Goal: Task Accomplishment & Management: Complete application form

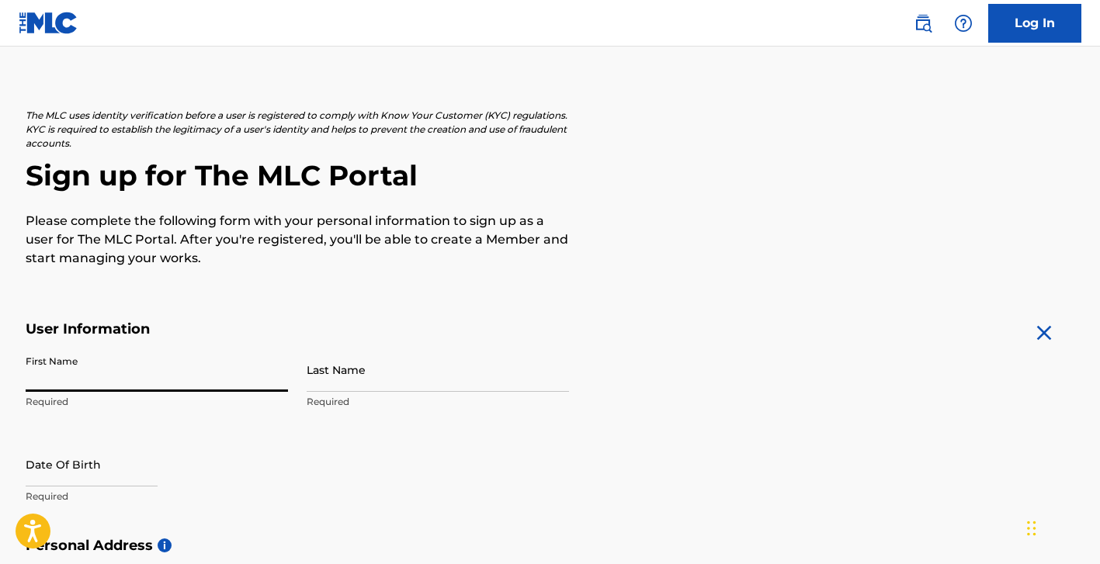
click at [94, 373] on input "First Name" at bounding box center [157, 370] width 262 height 44
type input "[PERSON_NAME]"
type input "[STREET_ADDRESS]"
type input "[GEOGRAPHIC_DATA]"
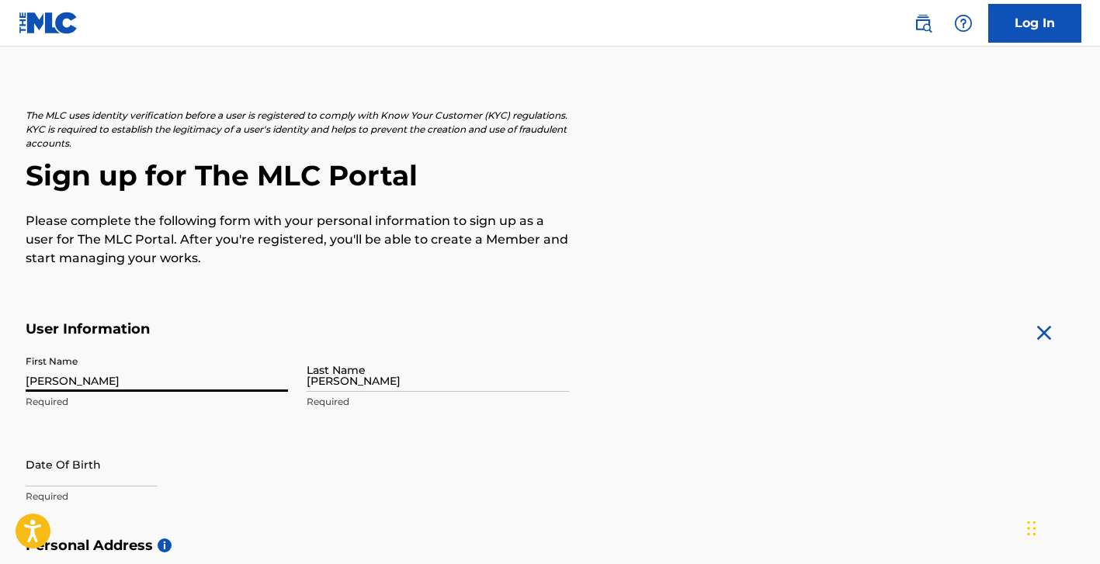
type input "[GEOGRAPHIC_DATA]"
type input "FL"
type input "32208"
type input "904"
type input "2956794"
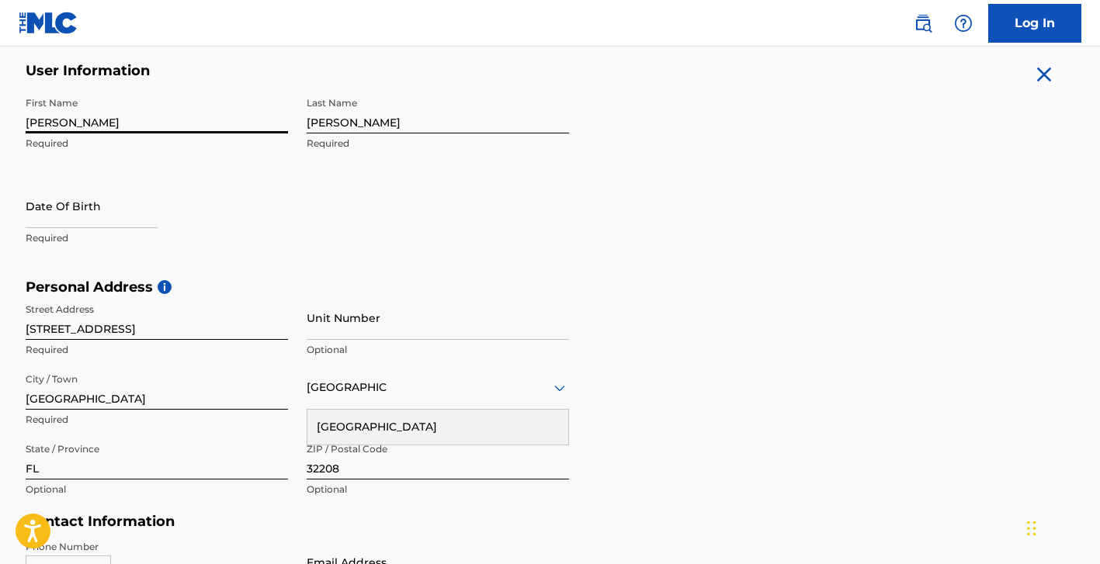
scroll to position [308, 0]
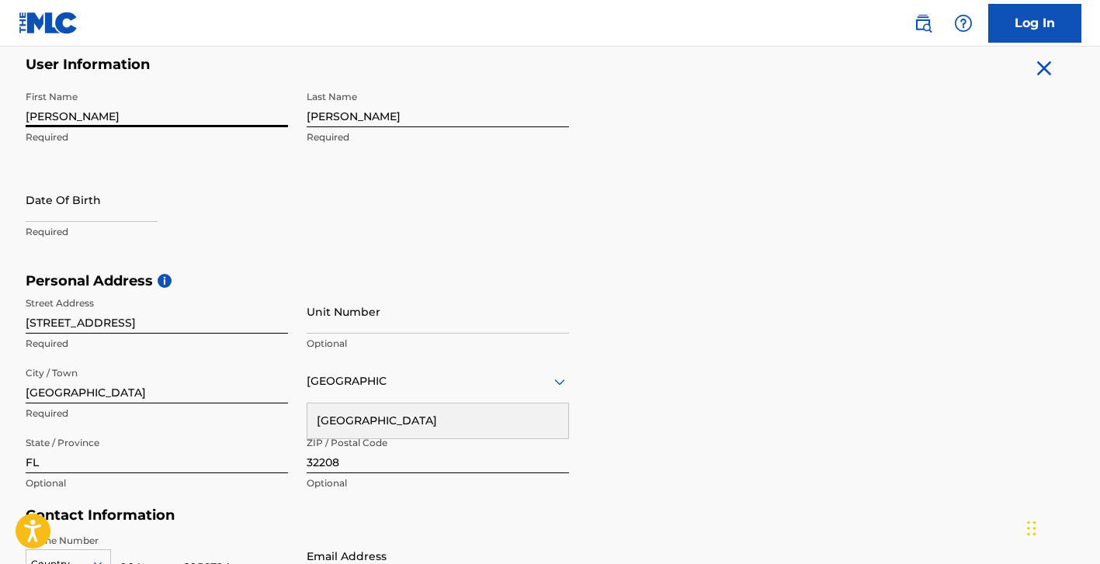
select select "8"
select select "2025"
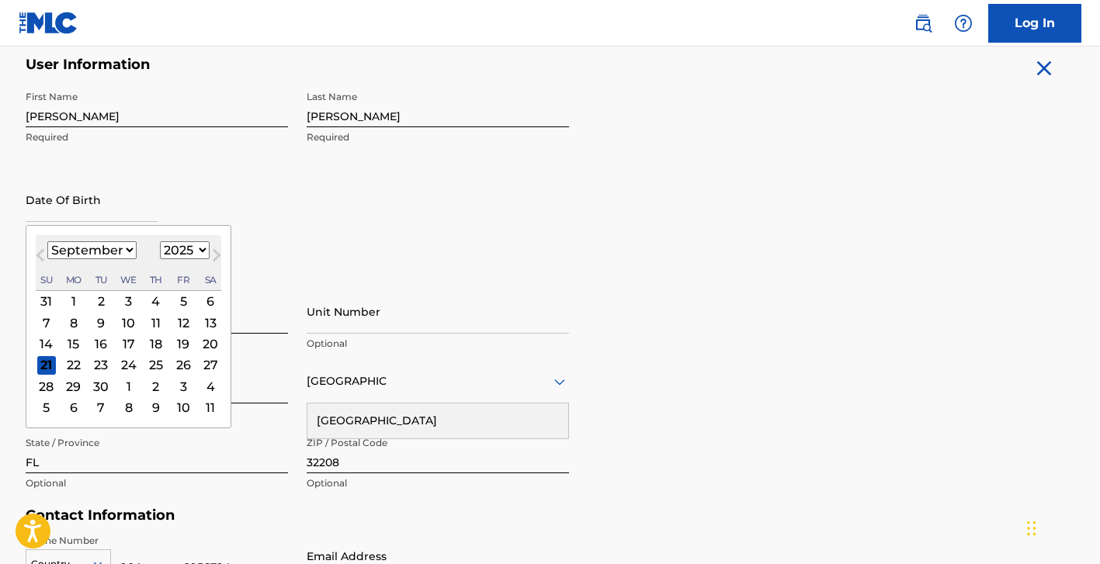
click at [80, 214] on input "text" at bounding box center [92, 200] width 132 height 44
type input "10241982"
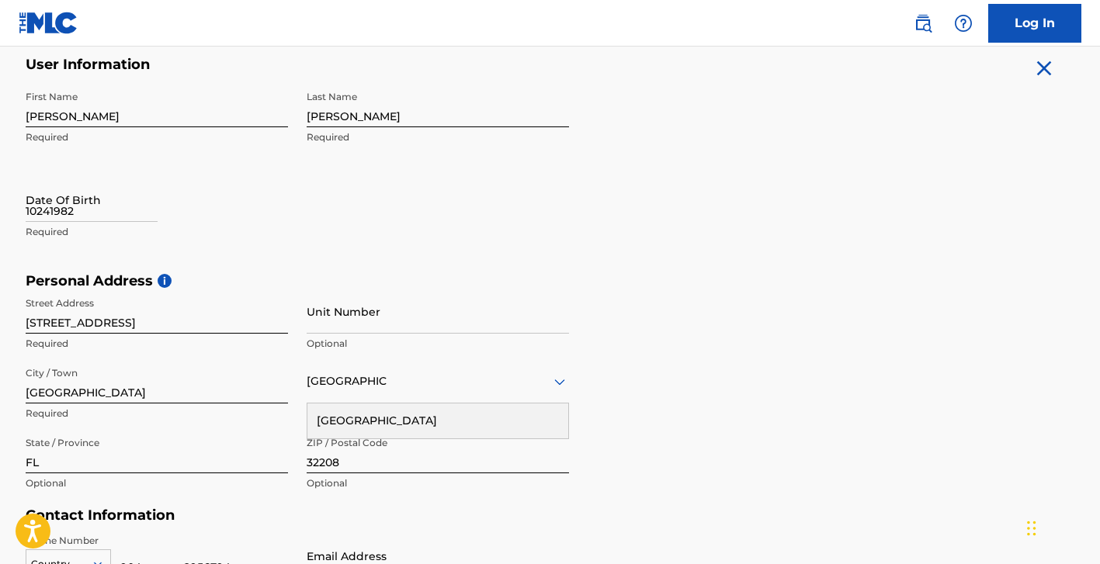
click at [84, 214] on input "10241982" at bounding box center [92, 200] width 132 height 44
select select "8"
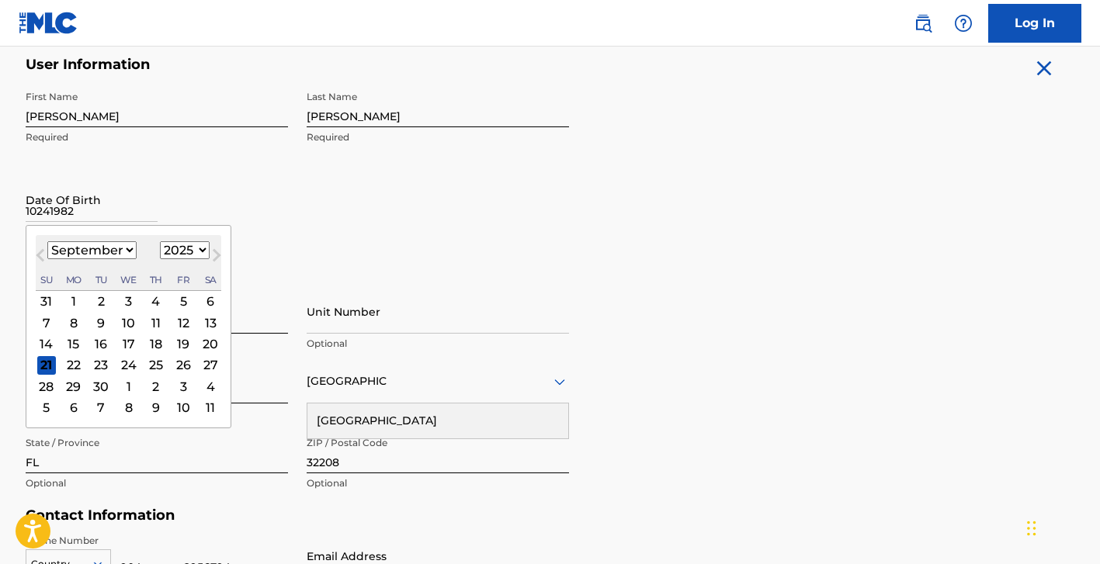
click at [189, 253] on select "1899 1900 1901 1902 1903 1904 1905 1906 1907 1908 1909 1910 1911 1912 1913 1914…" at bounding box center [185, 250] width 50 height 18
select select "1982"
click at [160, 241] on select "1899 1900 1901 1902 1903 1904 1905 1906 1907 1908 1909 1910 1911 1912 1913 1914…" at bounding box center [185, 250] width 50 height 18
click at [114, 248] on select "January February March April May June July August September October November De…" at bounding box center [91, 250] width 89 height 18
select select "9"
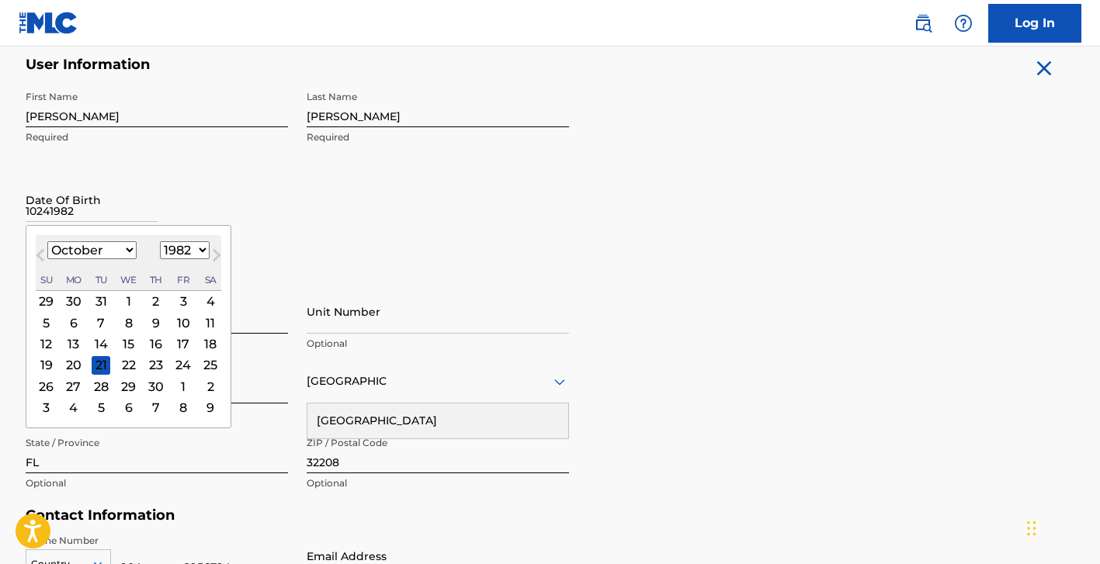
click at [47, 241] on select "January February March April May June July August September October November De…" at bounding box center [91, 250] width 89 height 18
click at [38, 389] on div "24" at bounding box center [45, 386] width 19 height 19
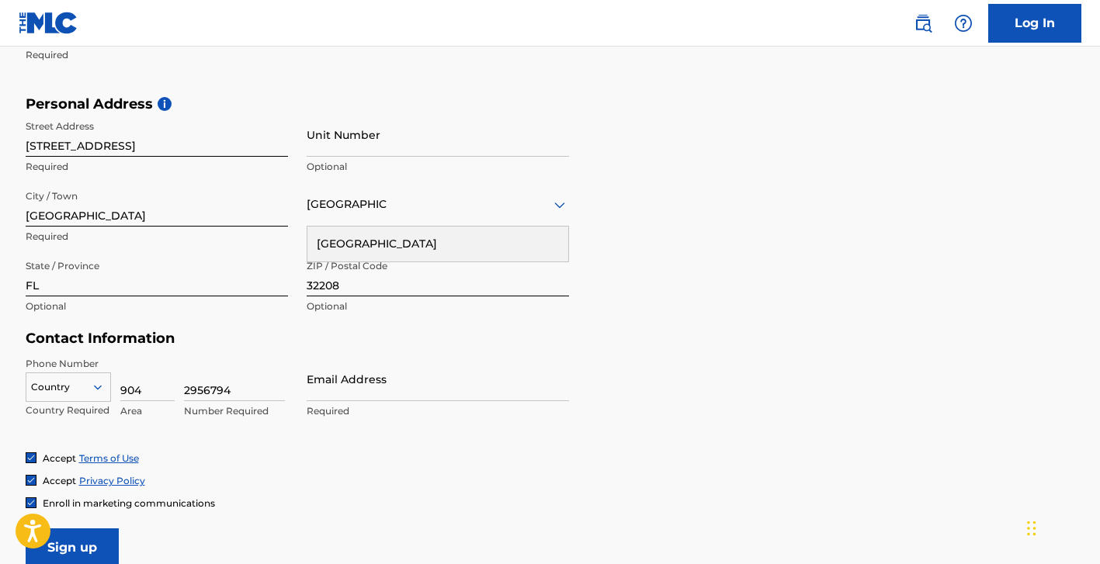
scroll to position [500, 0]
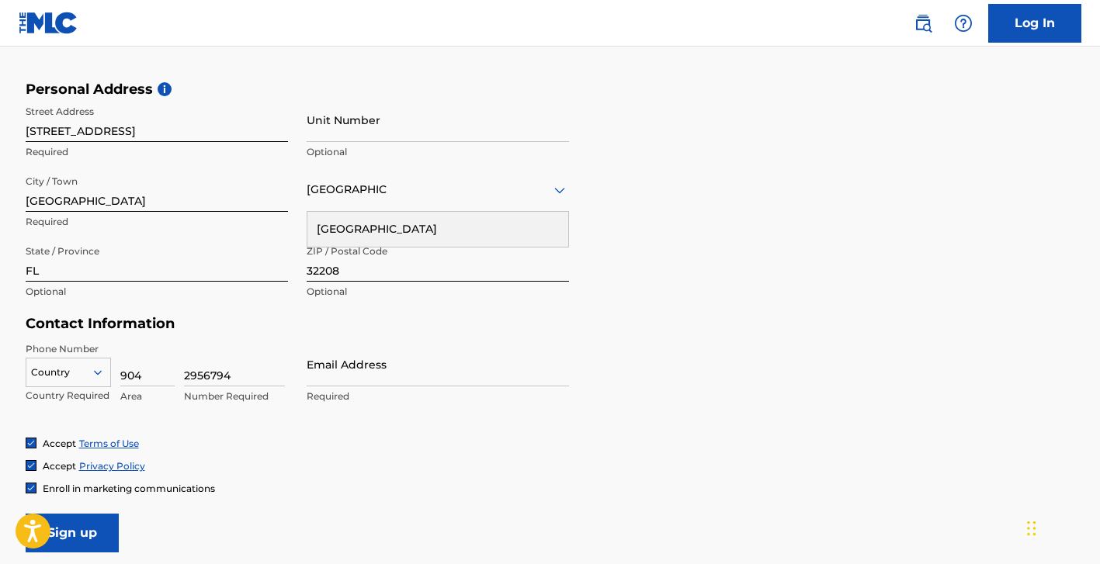
drag, startPoint x: 241, startPoint y: 369, endPoint x: 179, endPoint y: 370, distance: 62.1
click at [179, 370] on div "Country Country Required 904 Area 2956794 Number Required" at bounding box center [157, 377] width 262 height 70
type input "3160415"
click at [348, 381] on input "Email Address" at bounding box center [438, 364] width 262 height 44
type input "[EMAIL_ADDRESS][DOMAIN_NAME]"
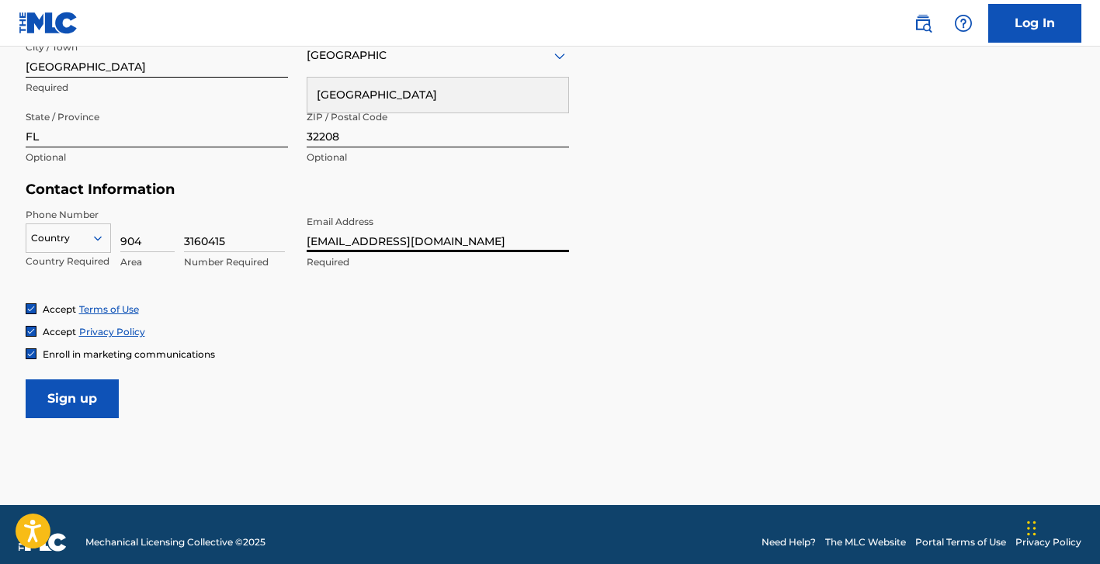
scroll to position [640, 0]
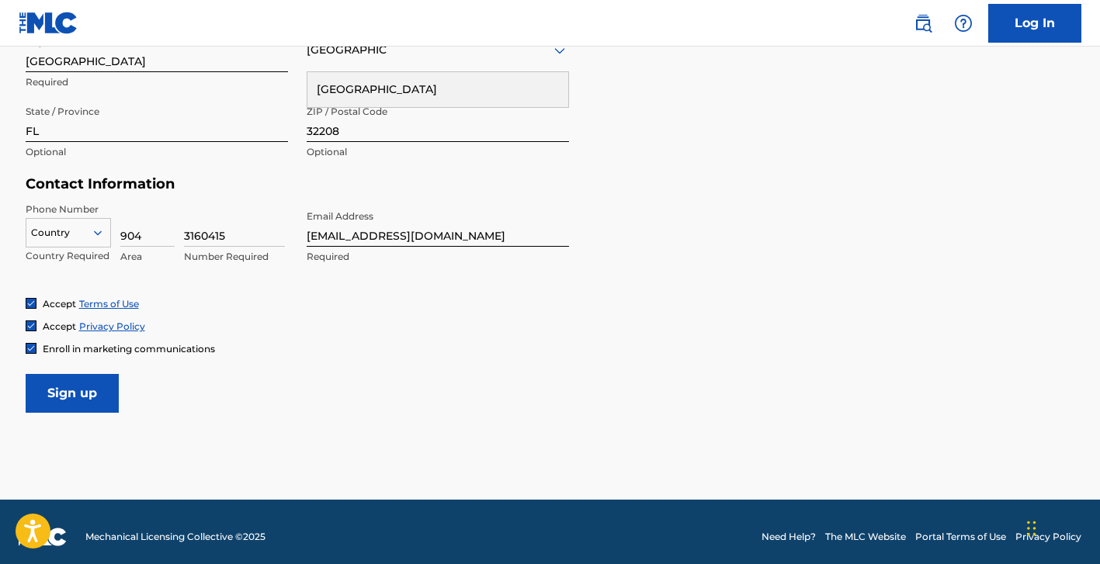
click at [101, 397] on input "Sign up" at bounding box center [72, 393] width 93 height 39
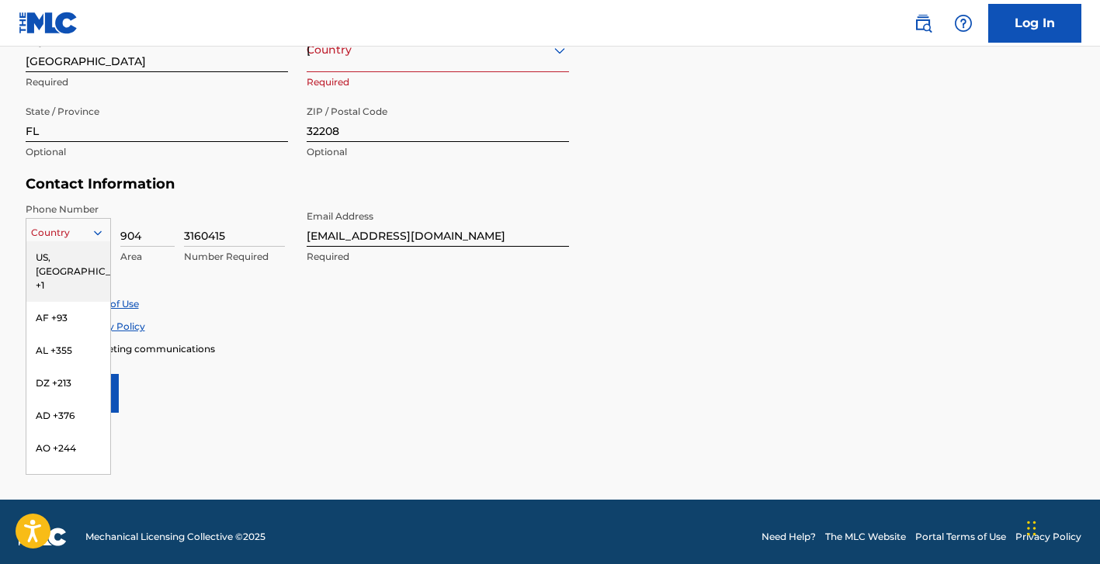
click at [68, 223] on div "Country" at bounding box center [68, 233] width 85 height 30
click at [71, 264] on div "US, [GEOGRAPHIC_DATA] +1" at bounding box center [68, 271] width 84 height 61
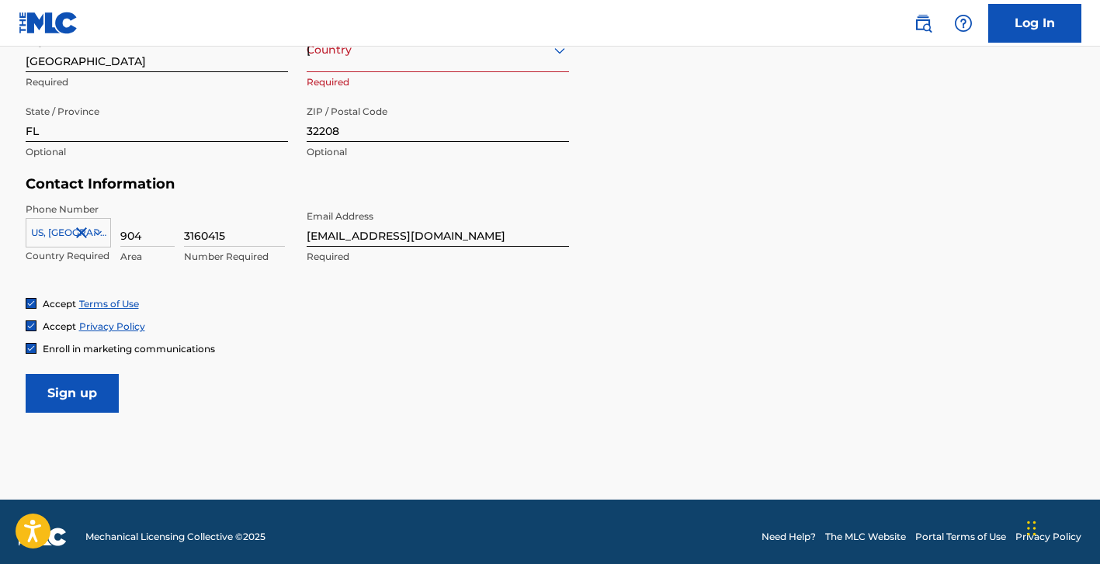
click at [85, 385] on input "Sign up" at bounding box center [72, 393] width 93 height 39
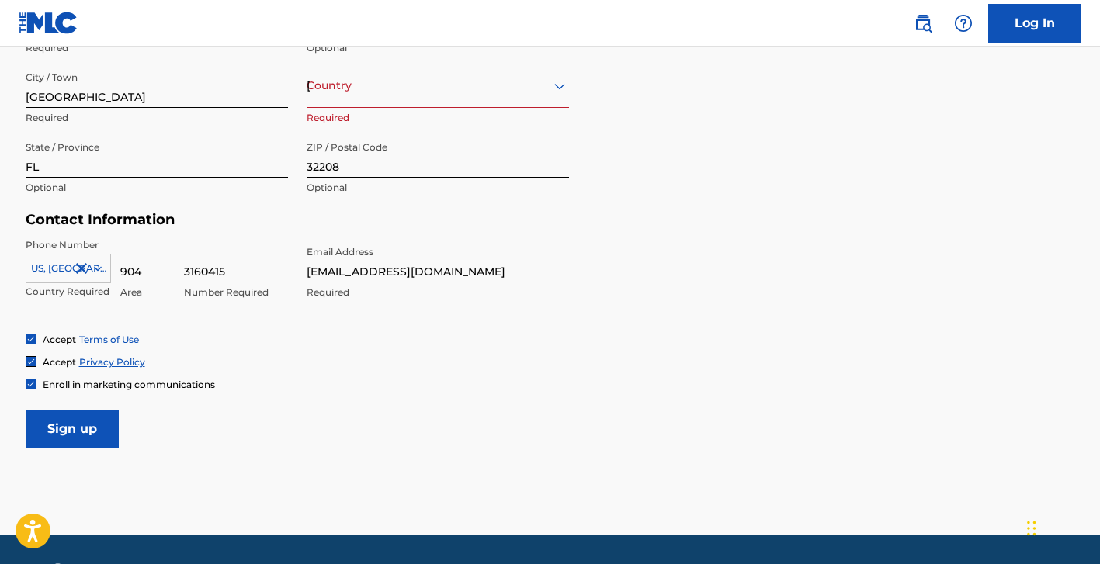
scroll to position [596, 0]
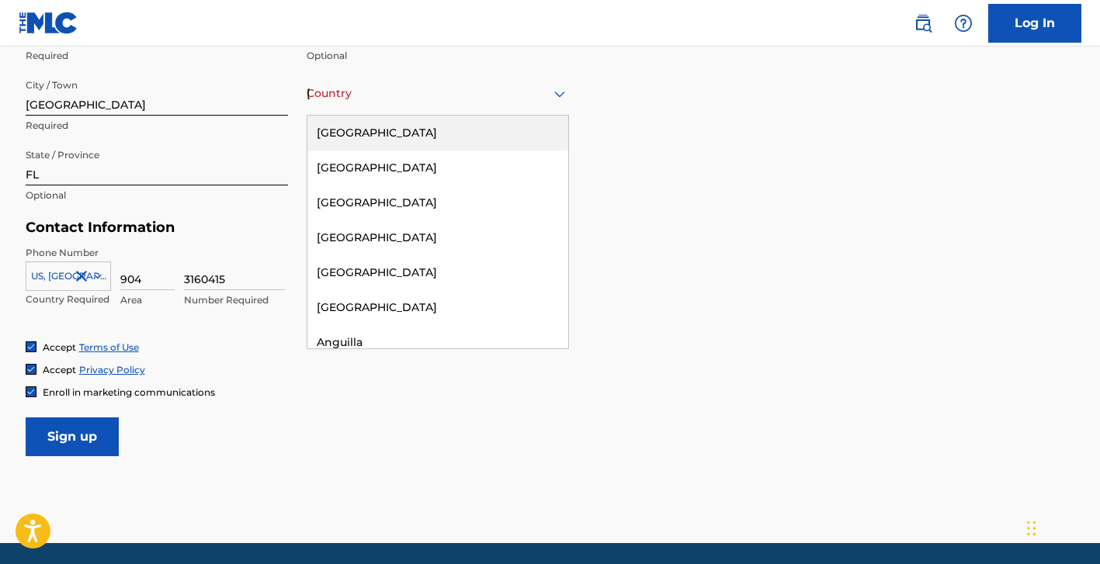
click at [363, 103] on div "Country [GEOGRAPHIC_DATA]" at bounding box center [438, 93] width 262 height 44
click at [355, 143] on div "[GEOGRAPHIC_DATA]" at bounding box center [437, 133] width 261 height 35
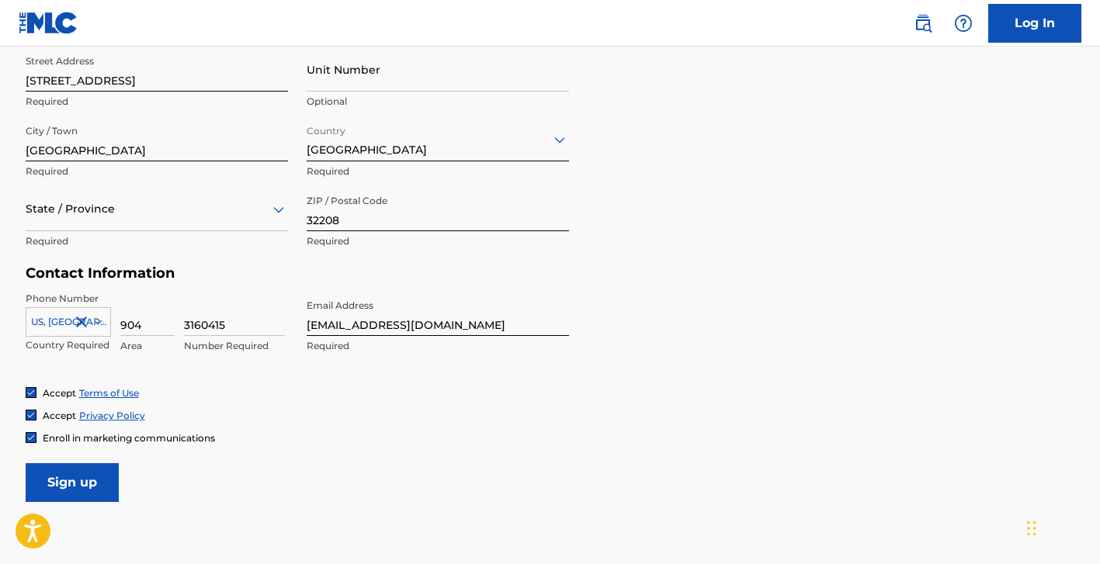
scroll to position [649, 0]
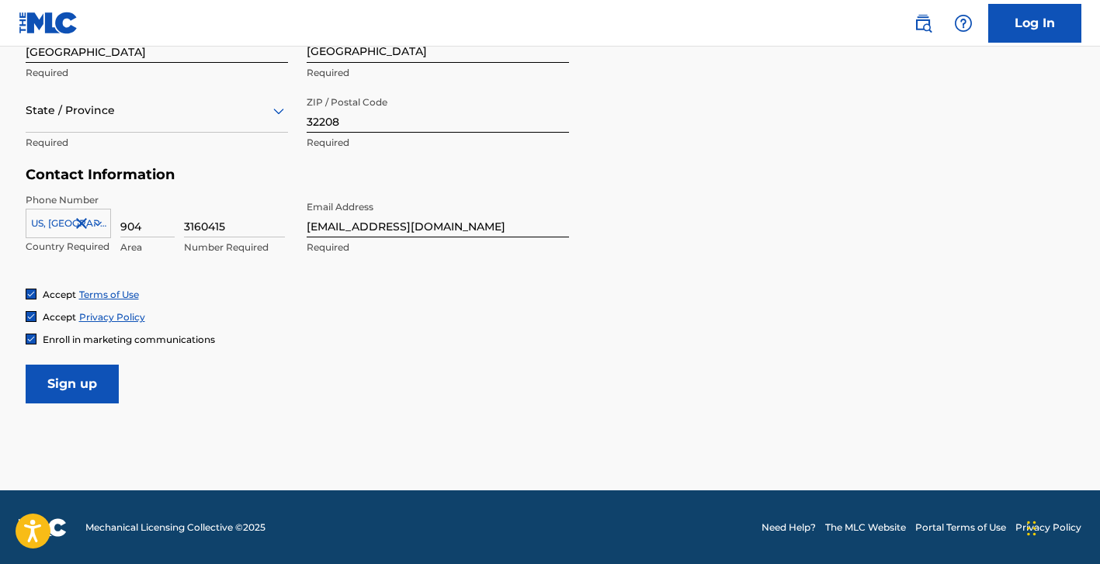
click at [109, 379] on input "Sign up" at bounding box center [72, 384] width 93 height 39
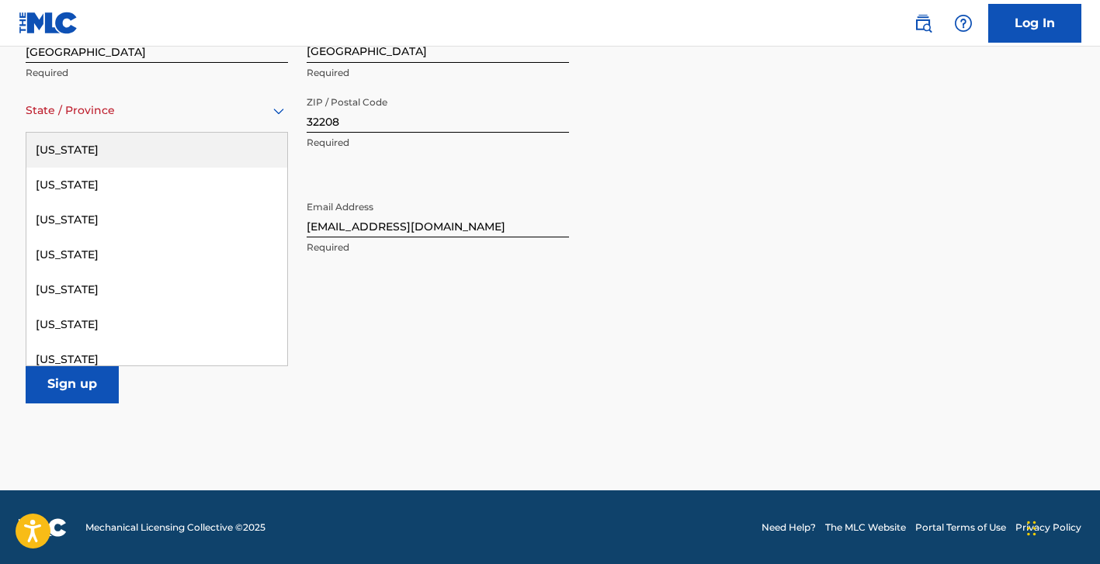
click at [116, 123] on div "State / Province" at bounding box center [157, 111] width 262 height 44
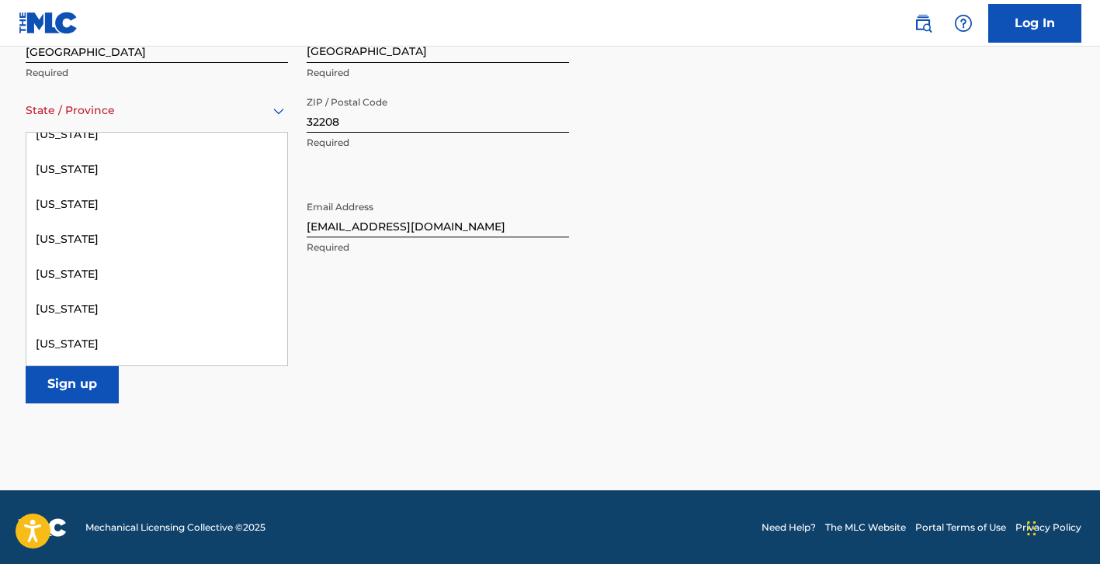
scroll to position [219, 0]
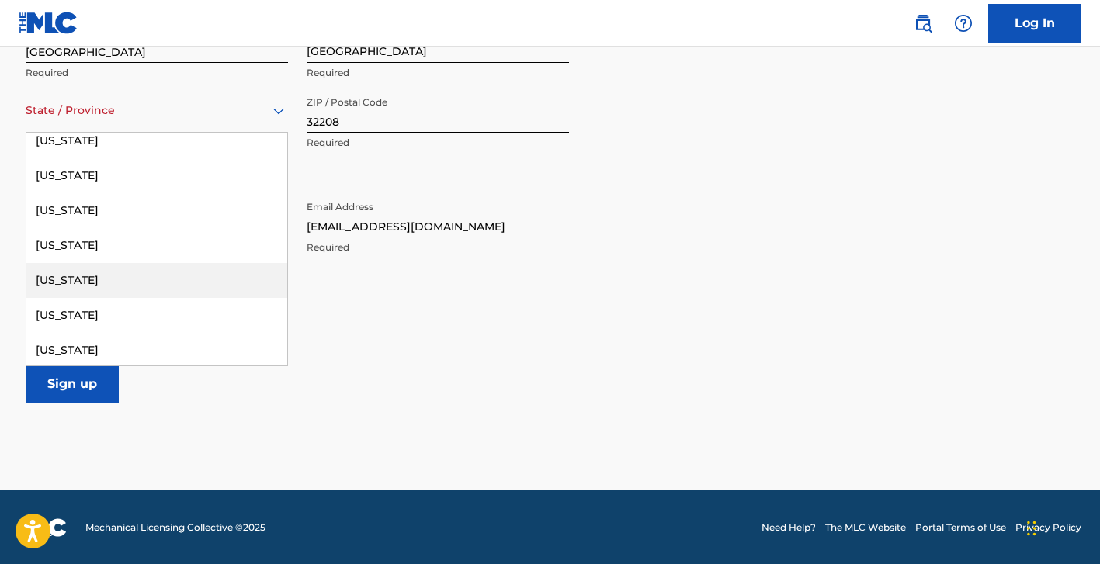
click at [113, 274] on div "[US_STATE]" at bounding box center [156, 280] width 261 height 35
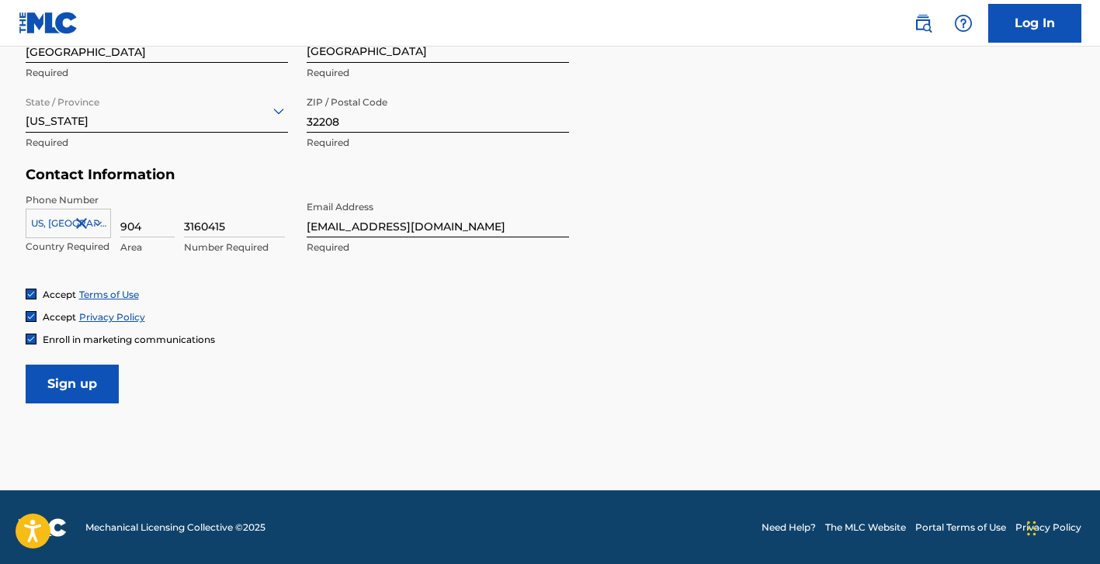
click at [233, 298] on div "Accept Terms of Use" at bounding box center [551, 294] width 1050 height 13
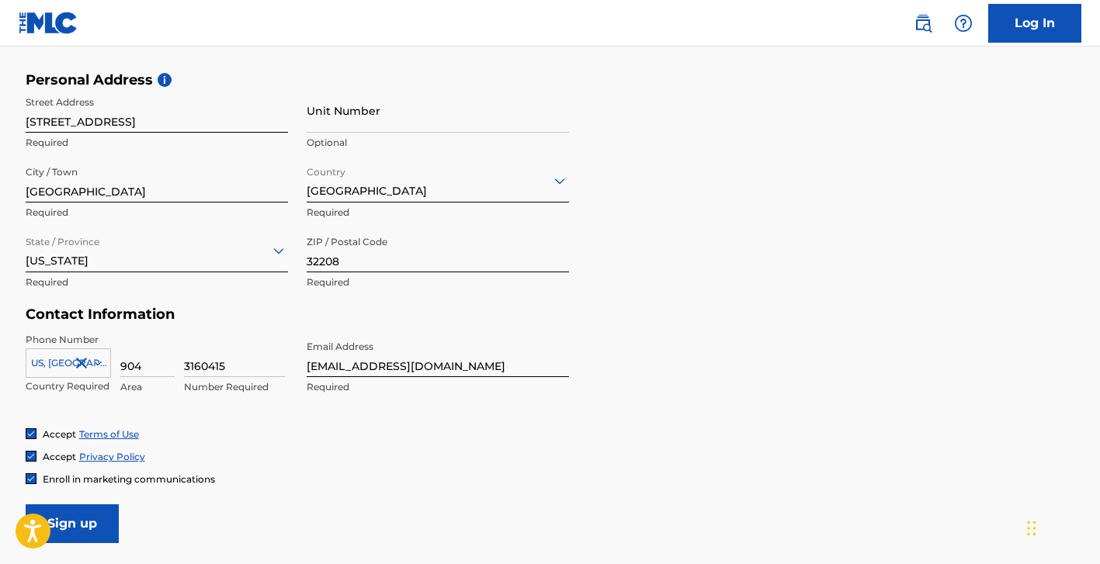
scroll to position [649, 0]
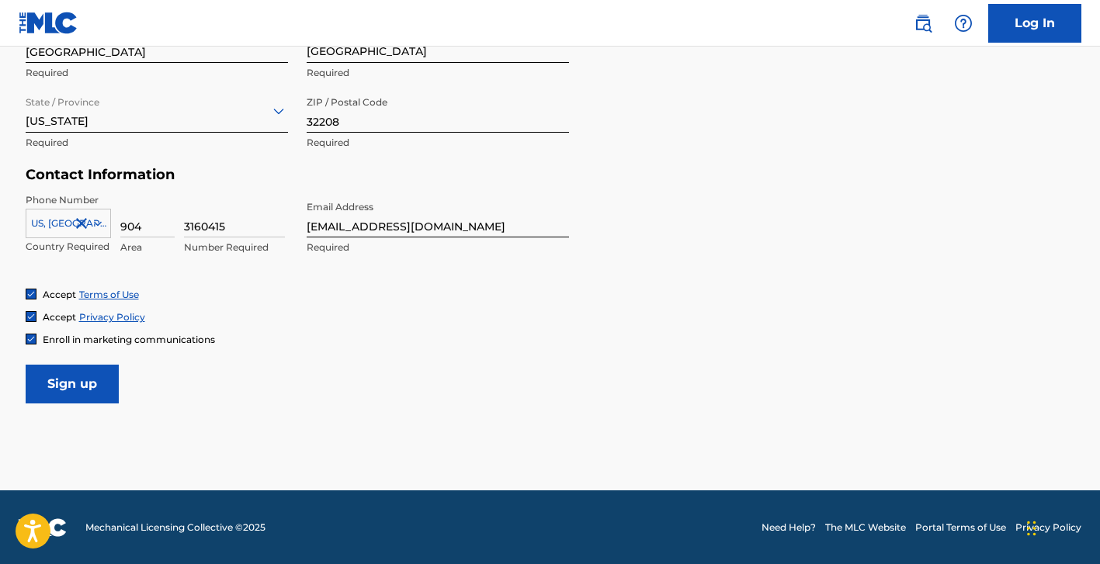
click at [103, 377] on input "Sign up" at bounding box center [72, 384] width 93 height 39
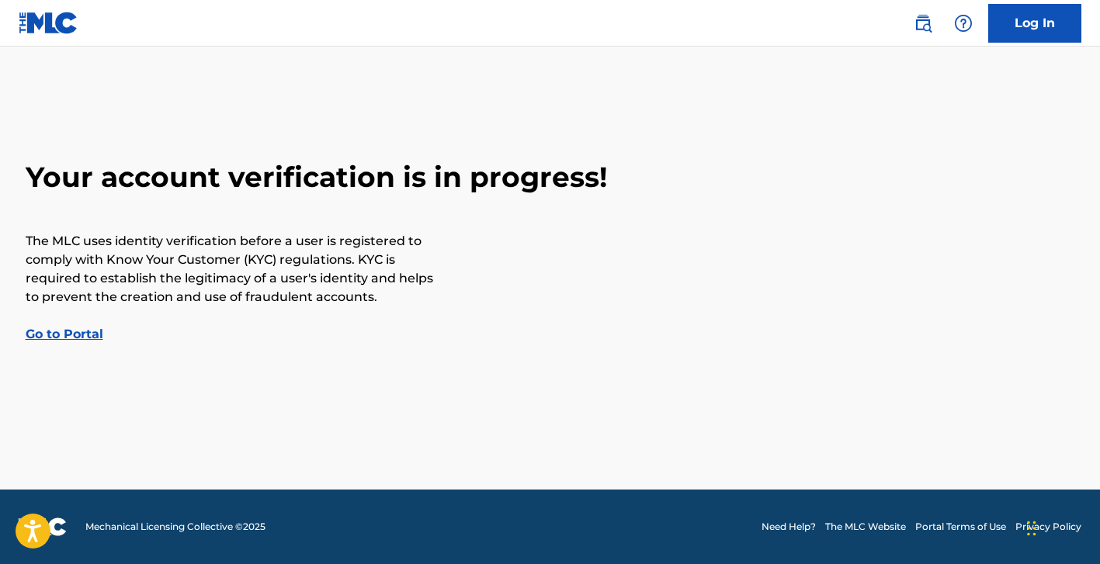
click at [78, 333] on link "Go to Portal" at bounding box center [65, 334] width 78 height 15
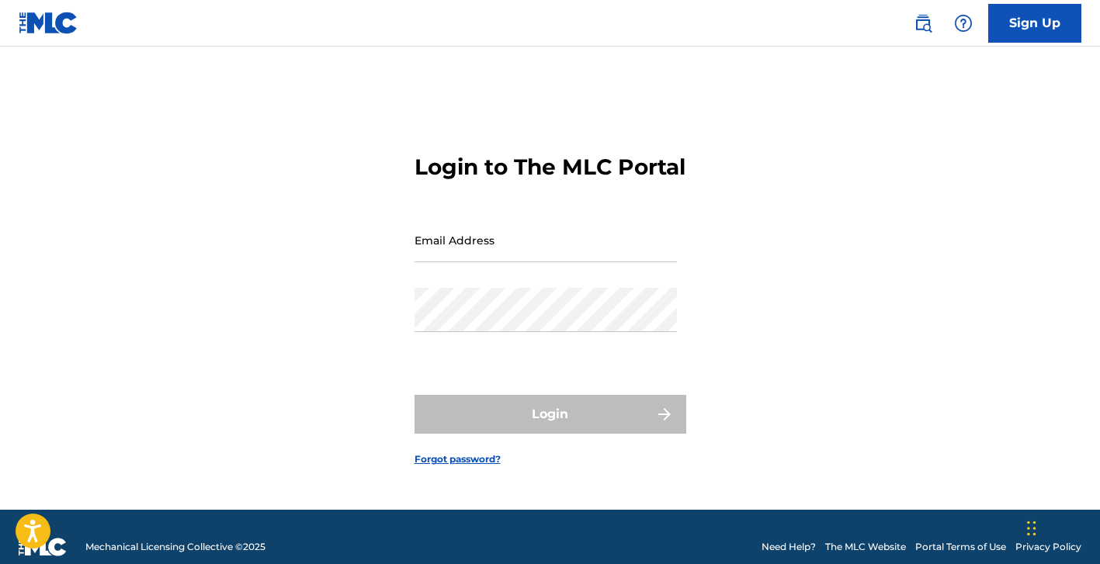
click at [1046, 32] on link "Sign Up" at bounding box center [1034, 23] width 93 height 39
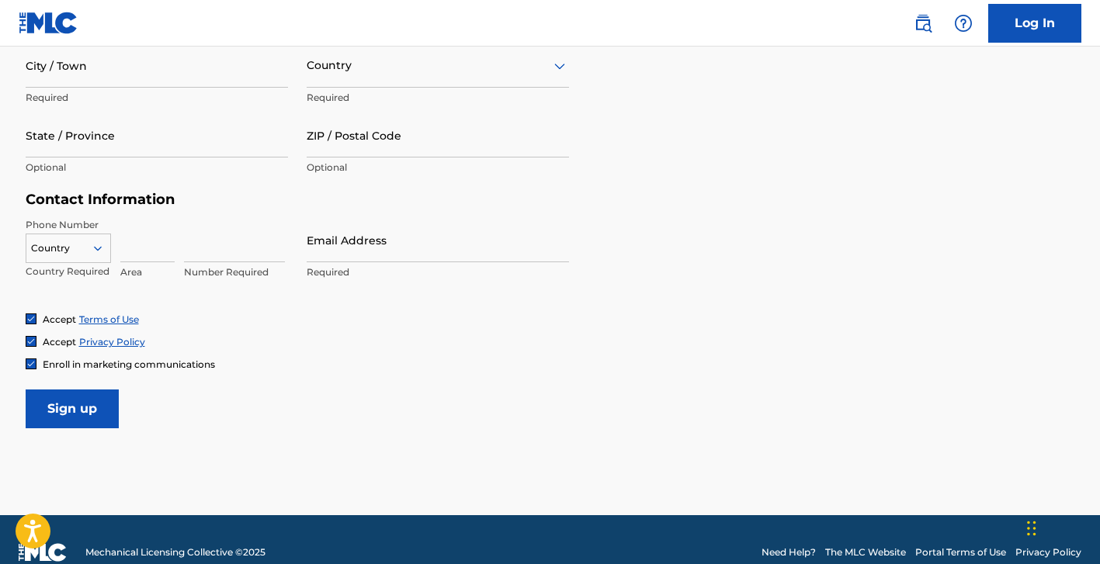
scroll to position [629, 0]
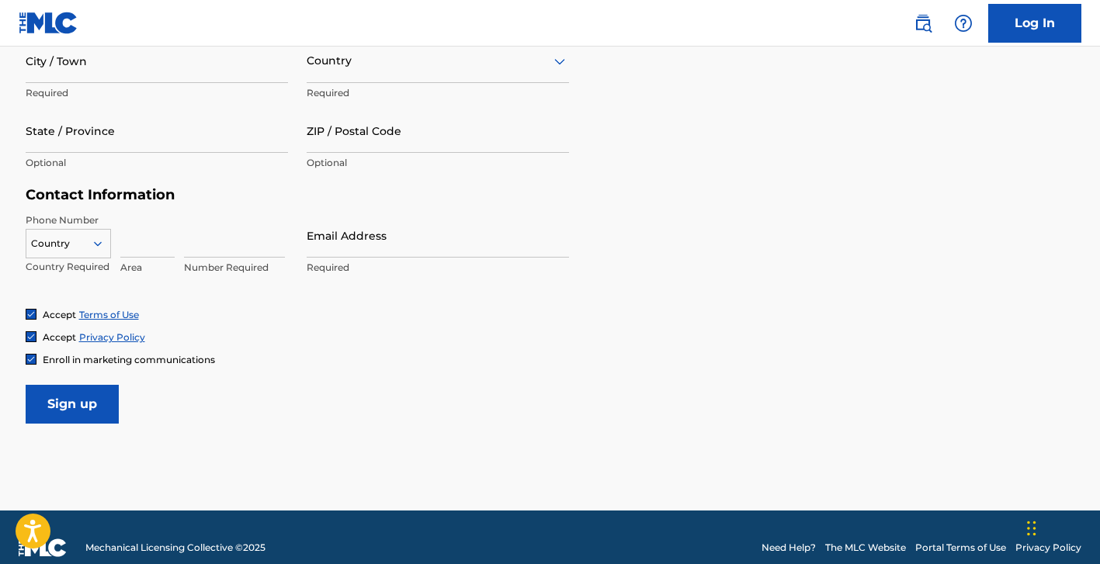
click at [106, 403] on input "Sign up" at bounding box center [72, 404] width 93 height 39
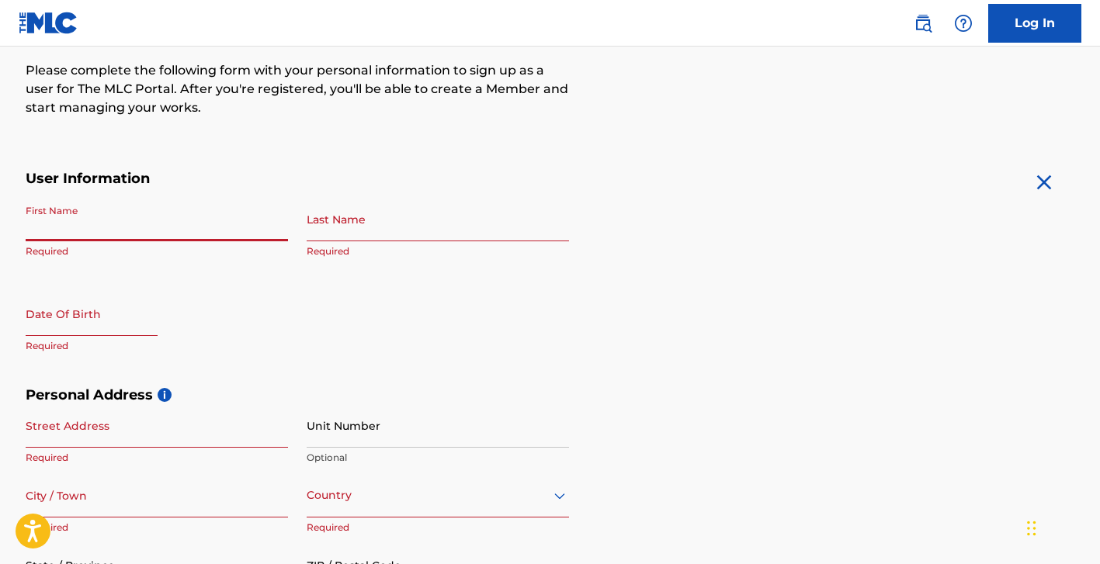
scroll to position [0, 0]
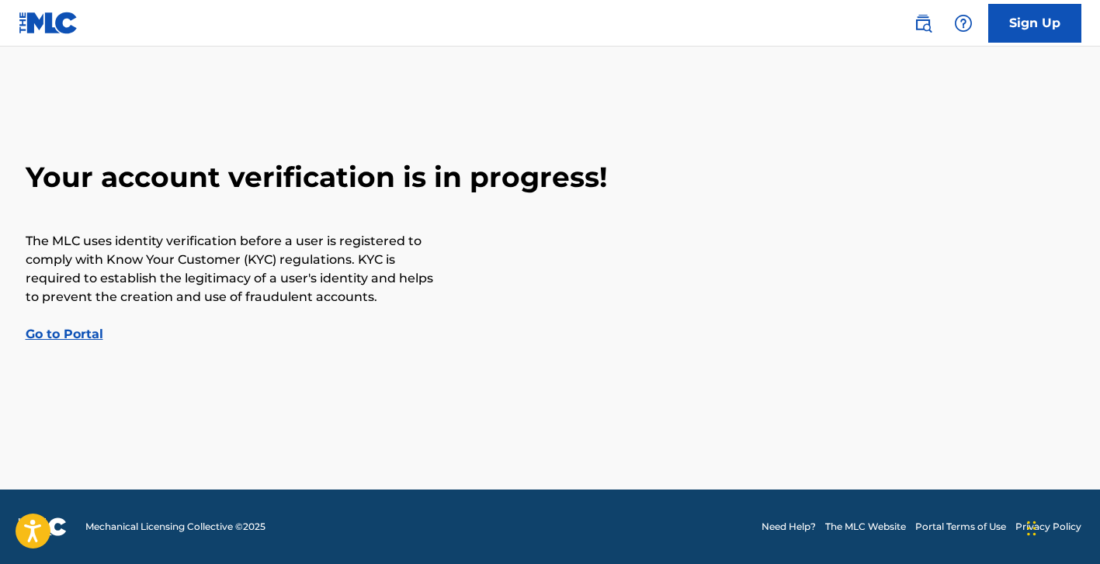
click at [70, 334] on link "Go to Portal" at bounding box center [65, 334] width 78 height 15
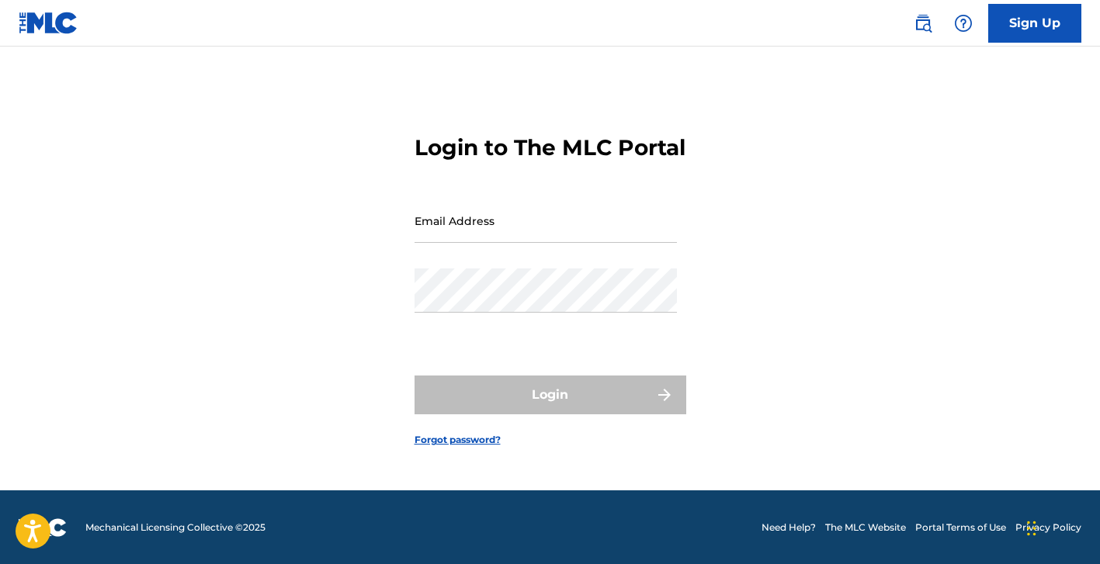
scroll to position [20, 0]
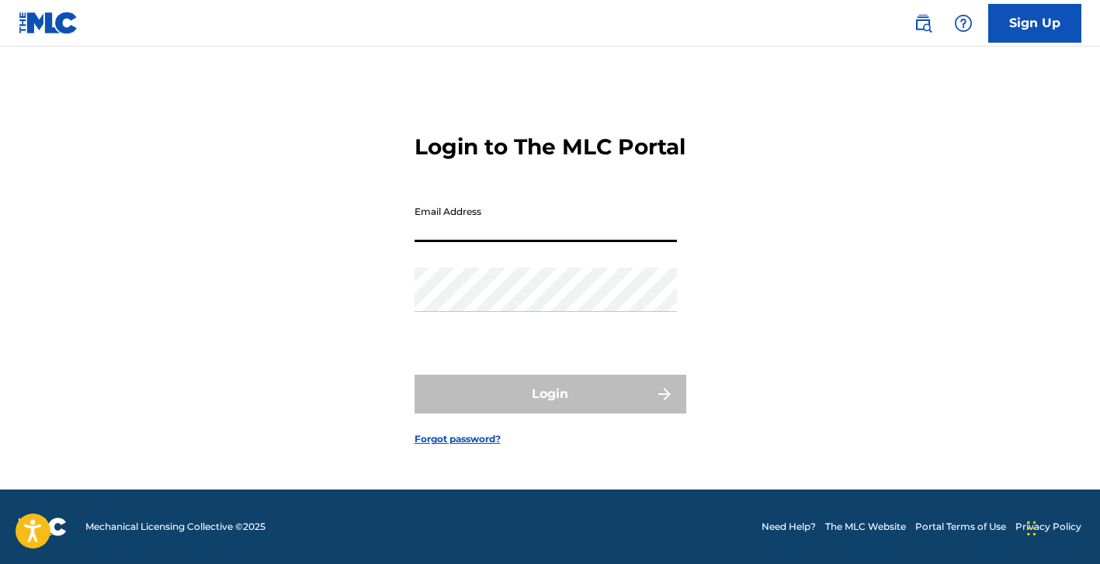
click at [439, 235] on input "Email Address" at bounding box center [546, 220] width 262 height 44
type input "[EMAIL_ADDRESS][DOMAIN_NAME]"
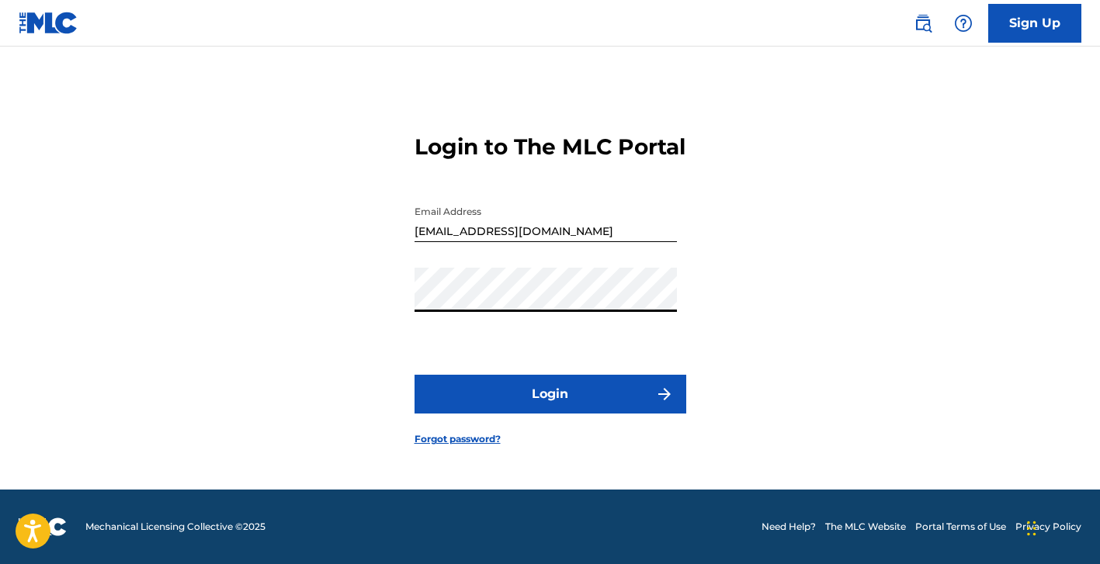
click at [627, 401] on button "Login" at bounding box center [551, 394] width 272 height 39
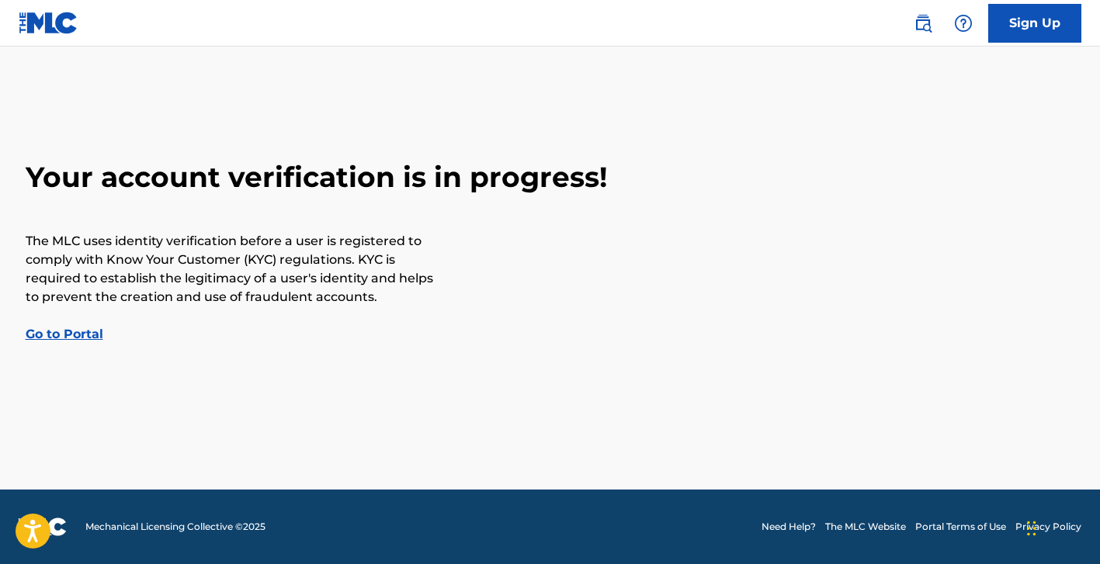
click at [98, 333] on link "Go to Portal" at bounding box center [65, 334] width 78 height 15
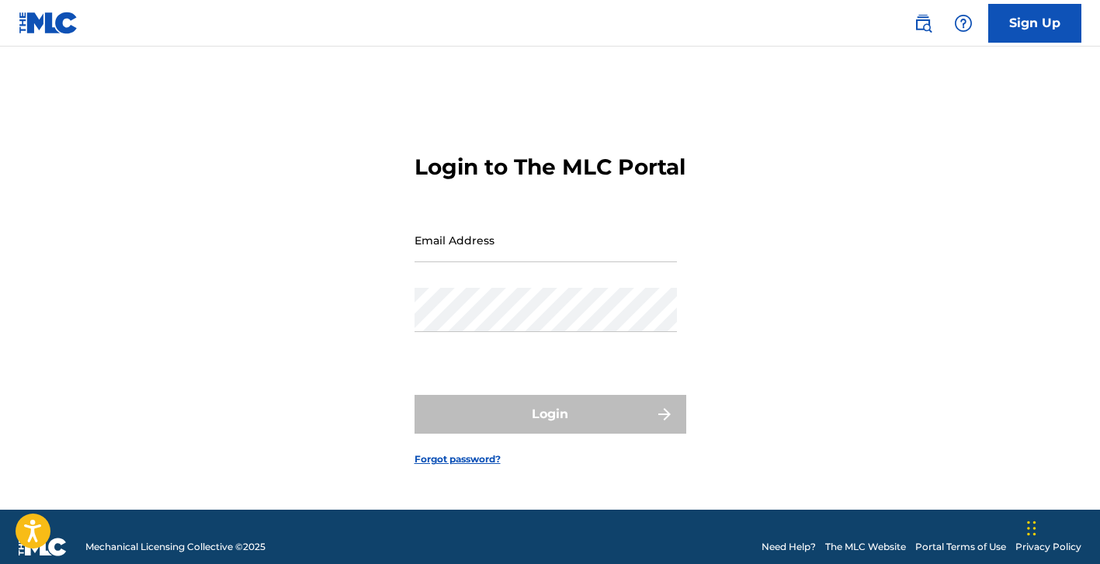
click at [460, 248] on input "Email Address" at bounding box center [546, 240] width 262 height 44
type input "[EMAIL_ADDRESS][DOMAIN_NAME]"
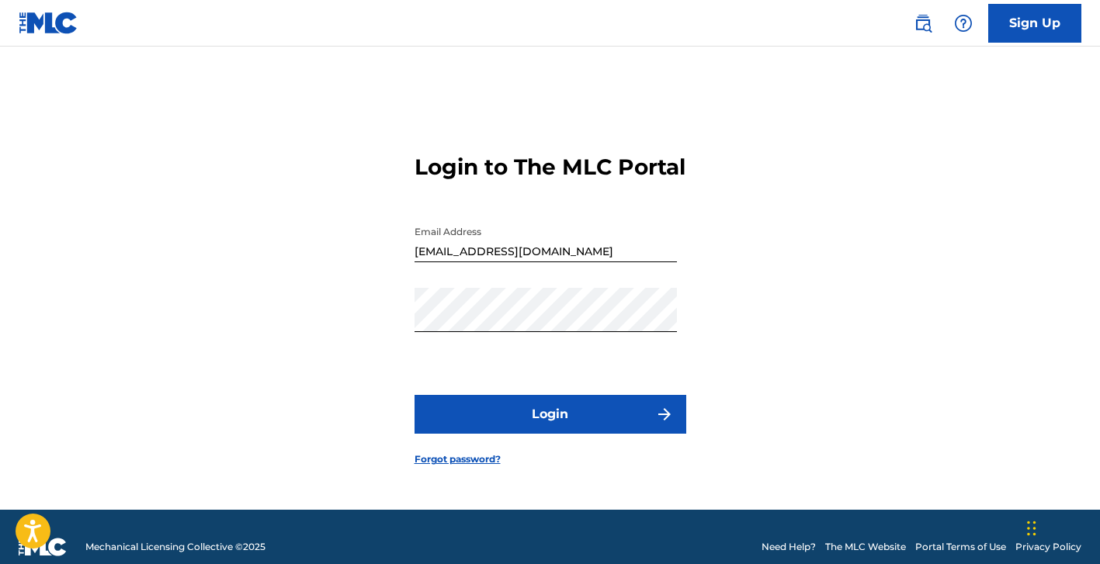
click at [523, 432] on button "Login" at bounding box center [551, 414] width 272 height 39
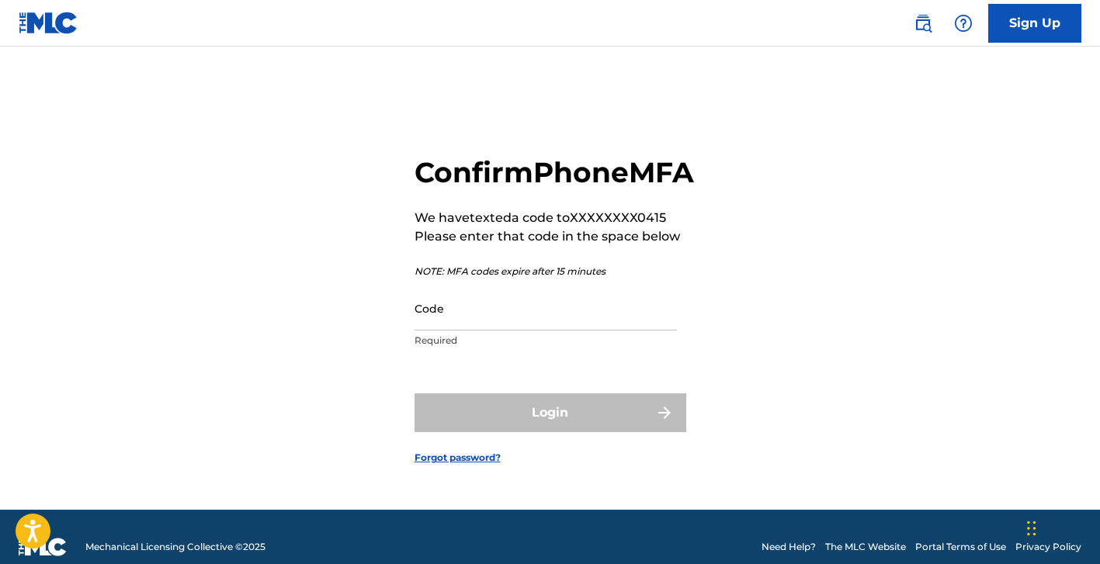
click at [540, 331] on input "Code" at bounding box center [546, 308] width 262 height 44
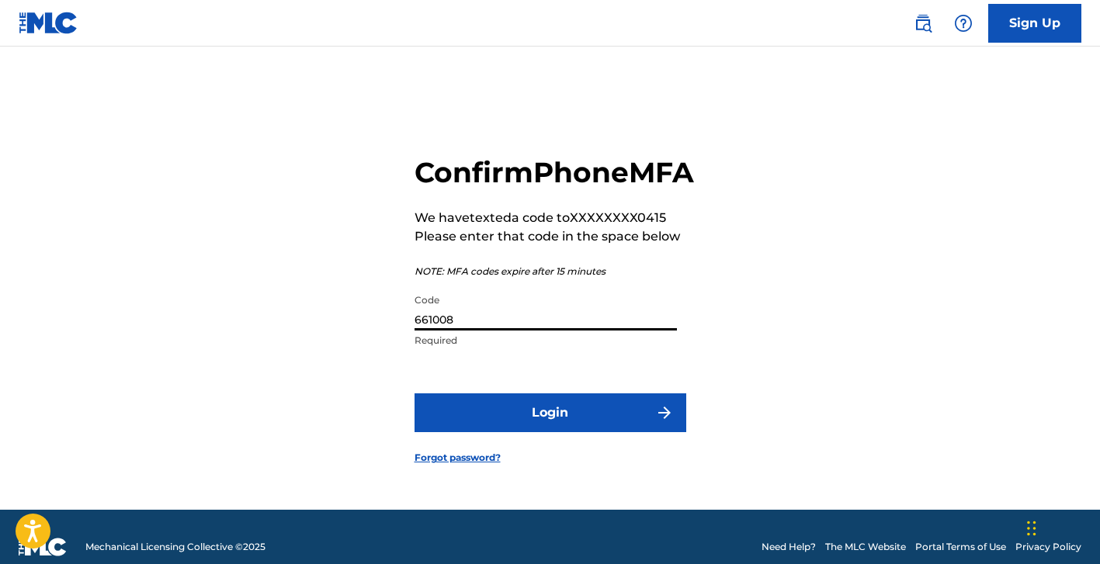
type input "661008"
click at [545, 432] on button "Login" at bounding box center [551, 413] width 272 height 39
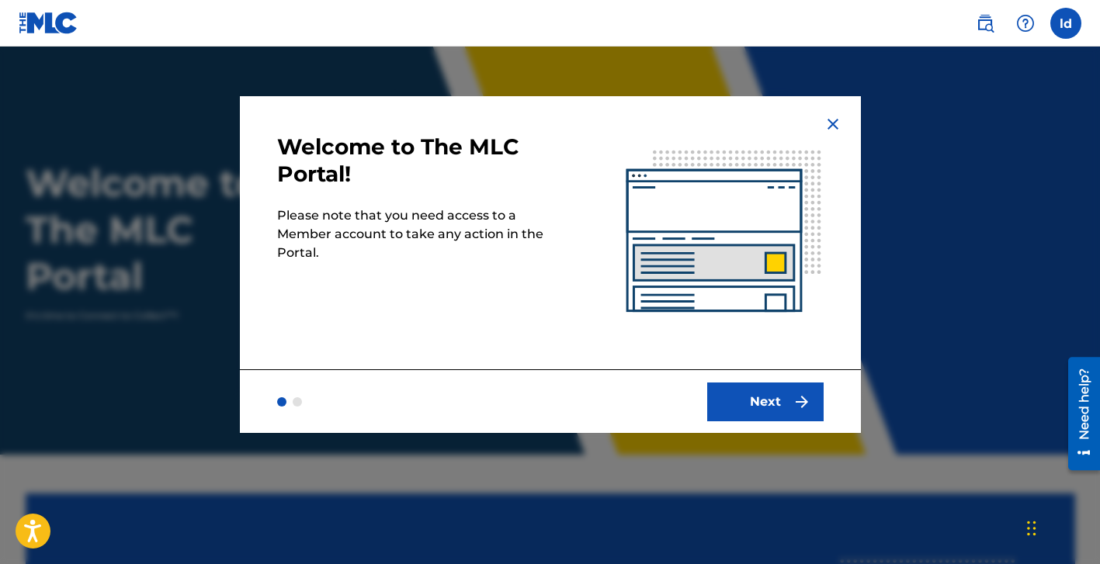
click at [734, 408] on button "Next" at bounding box center [765, 402] width 116 height 39
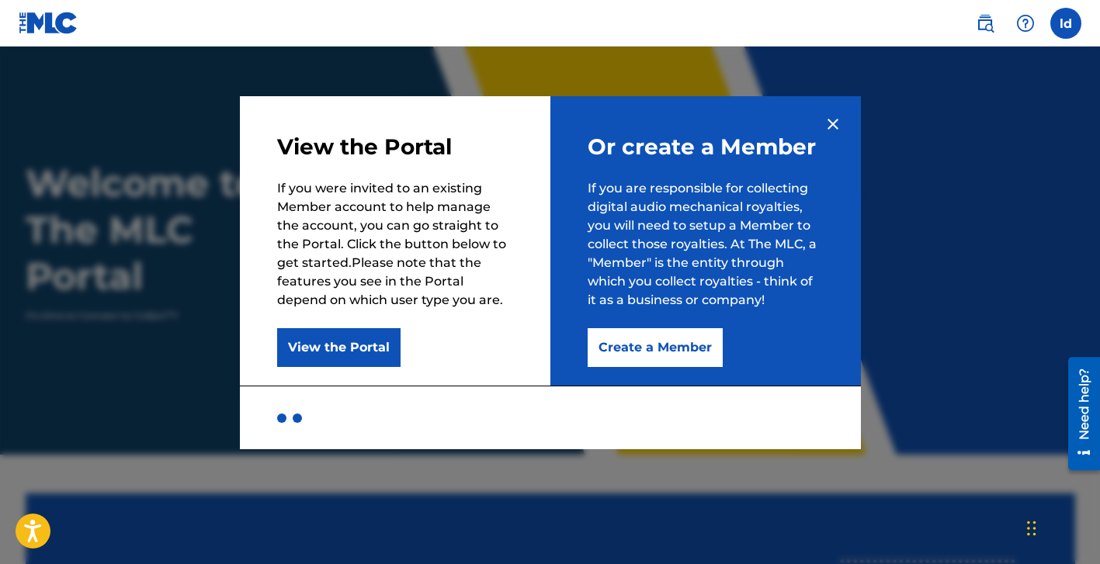
click at [668, 348] on button "Create a Member" at bounding box center [655, 347] width 135 height 39
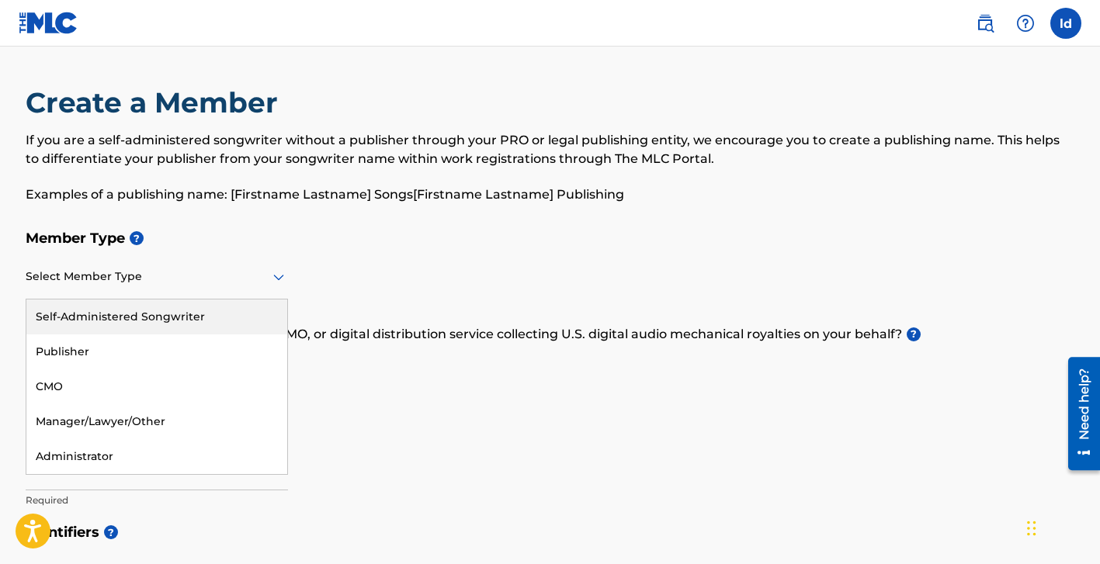
click at [165, 283] on div at bounding box center [157, 276] width 262 height 19
click at [165, 326] on div "Self-Administered Songwriter" at bounding box center [156, 317] width 261 height 35
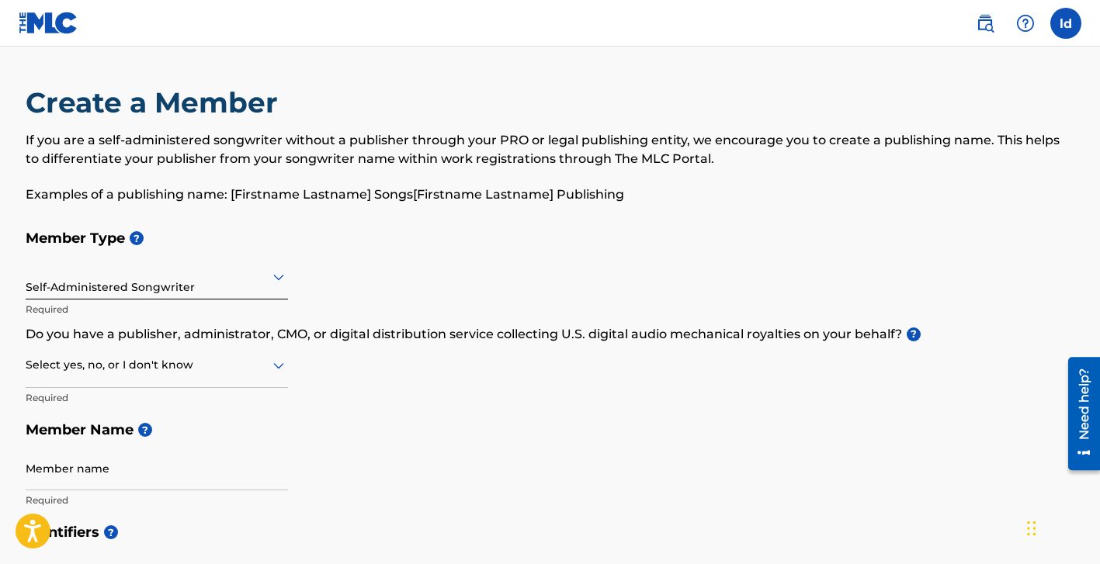
click at [161, 377] on div "Select yes, no, or I don't know" at bounding box center [157, 366] width 262 height 44
click at [157, 405] on div "Yes" at bounding box center [156, 405] width 261 height 35
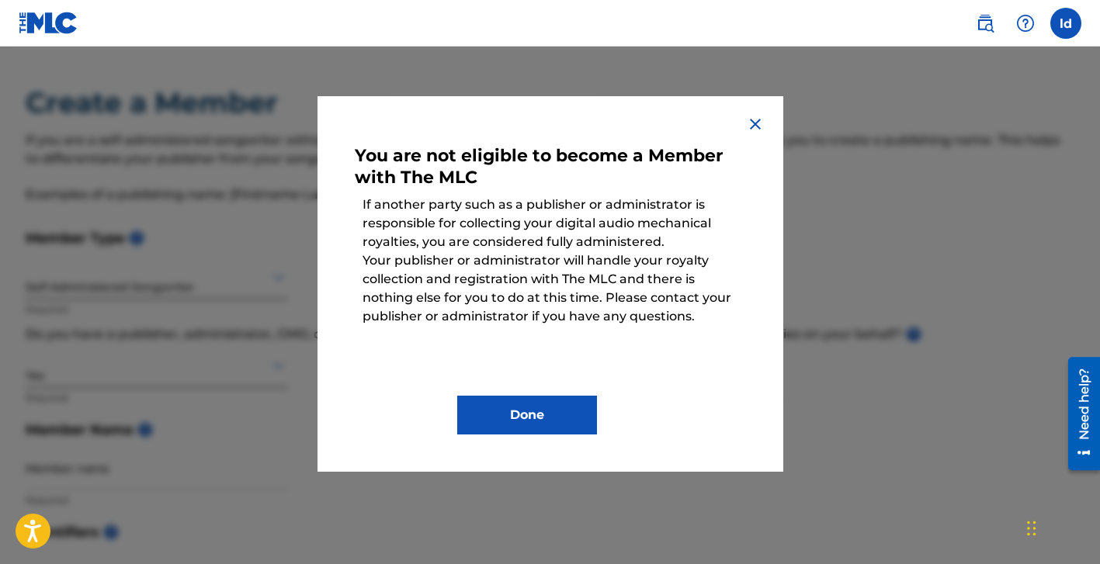
click at [761, 123] on img at bounding box center [755, 124] width 19 height 19
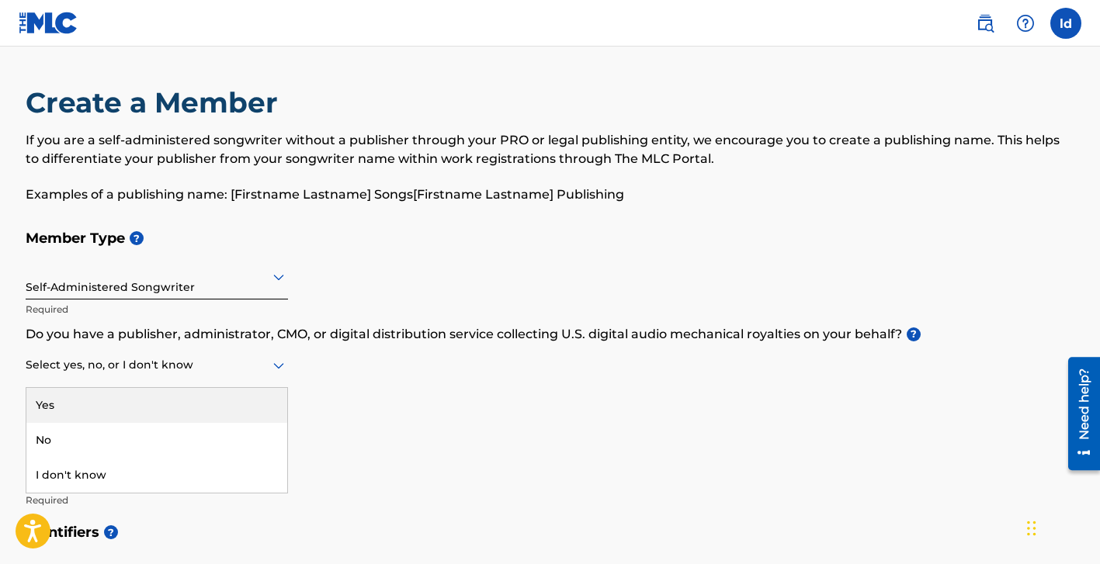
click at [159, 370] on div at bounding box center [157, 365] width 262 height 19
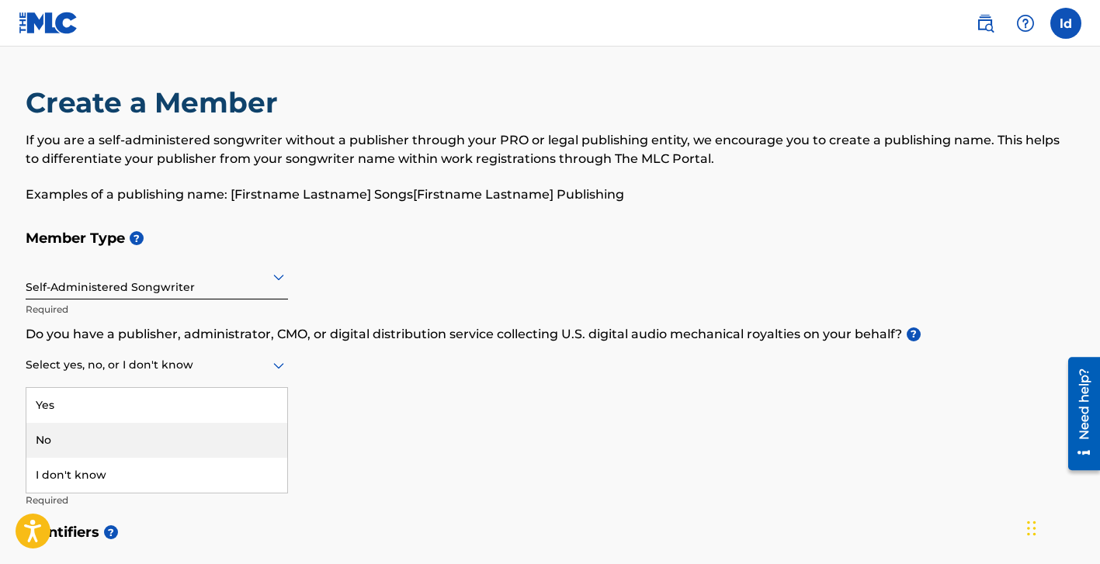
click at [128, 430] on div "No" at bounding box center [156, 440] width 261 height 35
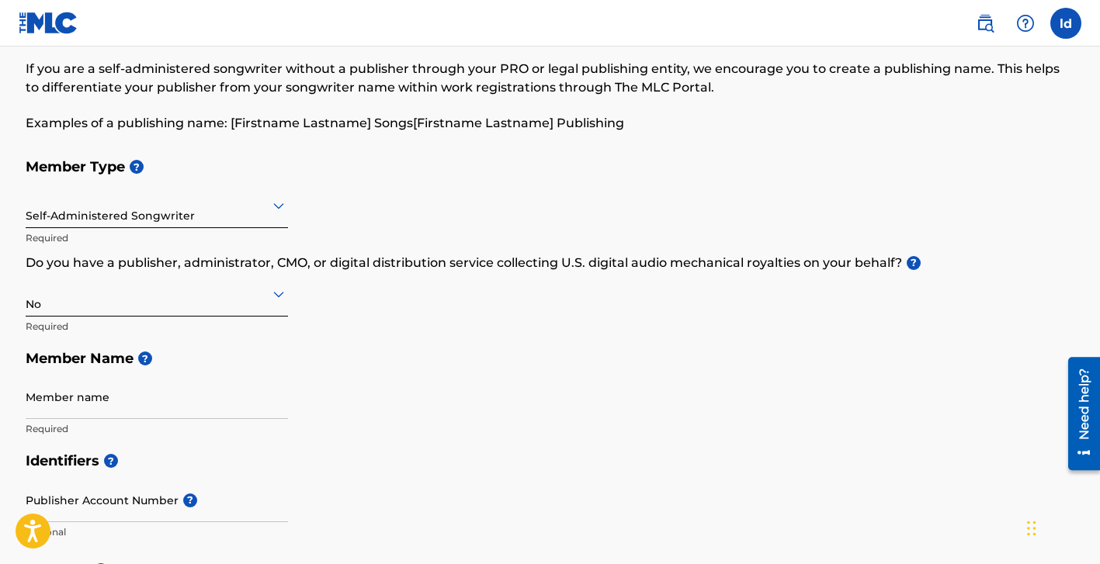
scroll to position [75, 0]
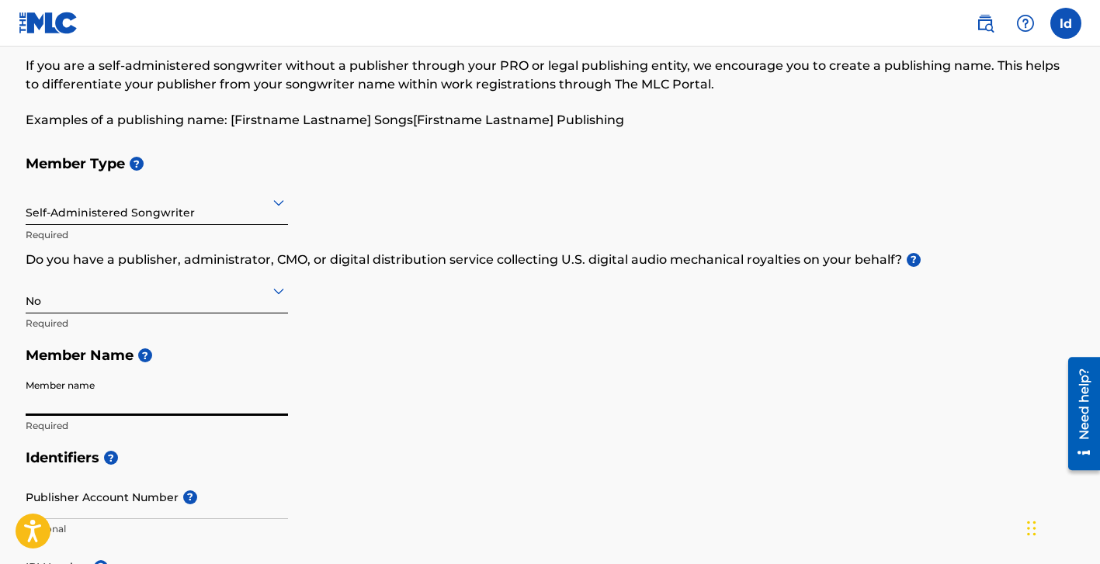
click at [198, 403] on input "Member name" at bounding box center [157, 394] width 262 height 44
type input "[PERSON_NAME]"
type input "[STREET_ADDRESS]"
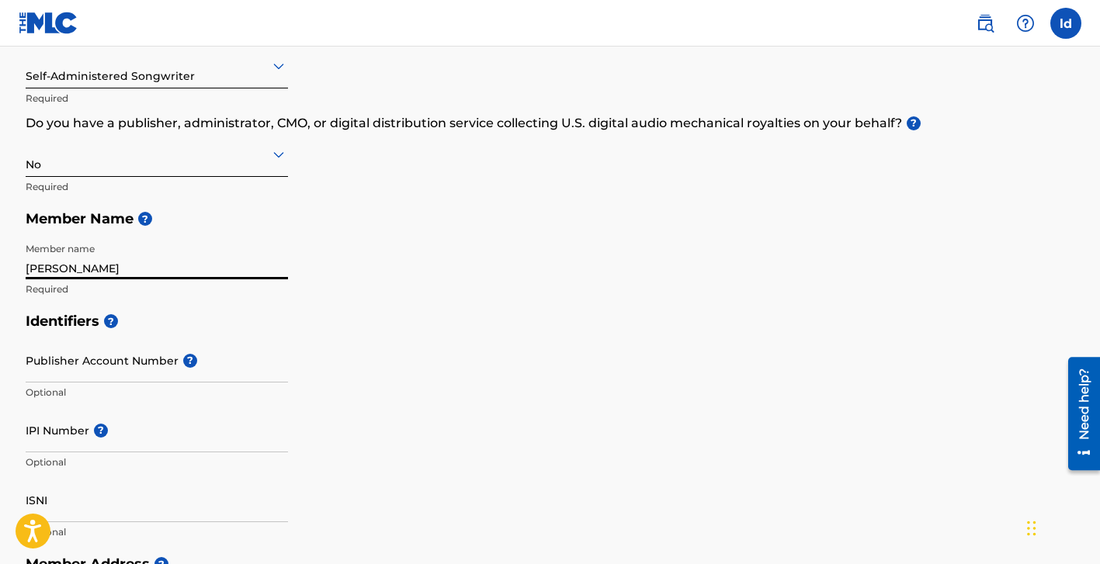
scroll to position [216, 0]
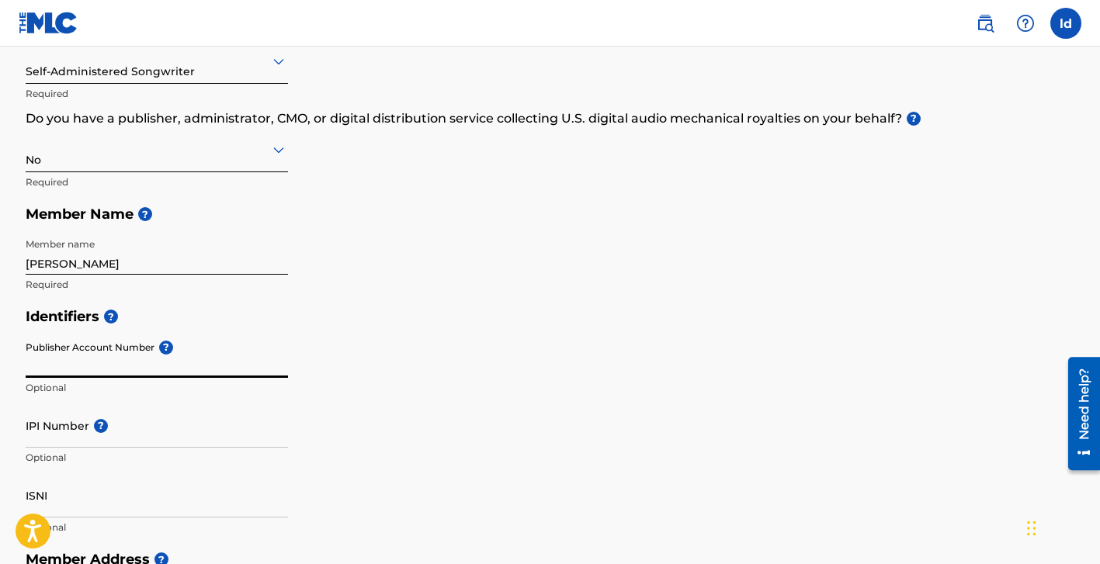
click at [220, 373] on input "Publisher Account Number ?" at bounding box center [157, 356] width 262 height 44
click at [220, 374] on input "Publisher Account Number ?" at bounding box center [157, 356] width 262 height 44
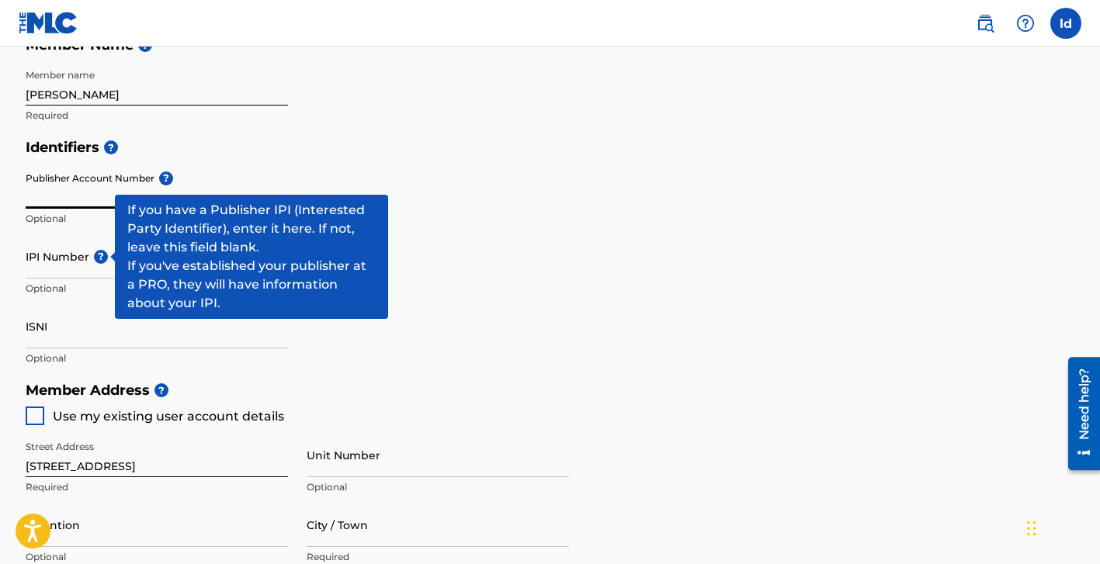
scroll to position [404, 0]
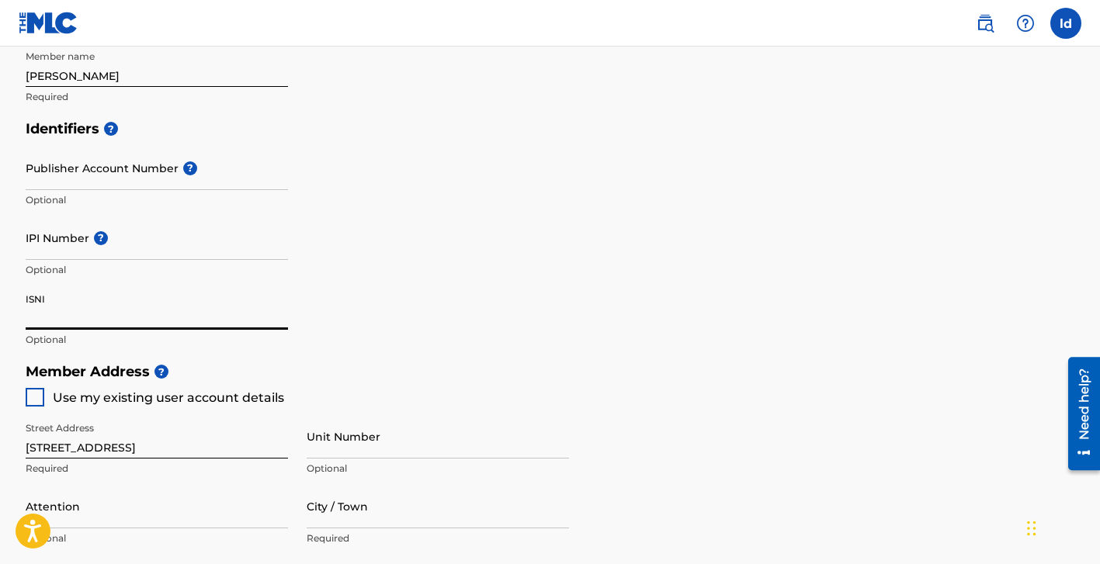
click at [87, 321] on input "ISNI" at bounding box center [157, 308] width 262 height 44
click at [88, 322] on input "ISNI" at bounding box center [157, 308] width 262 height 44
click at [91, 352] on div "ISNI Optional" at bounding box center [157, 321] width 262 height 70
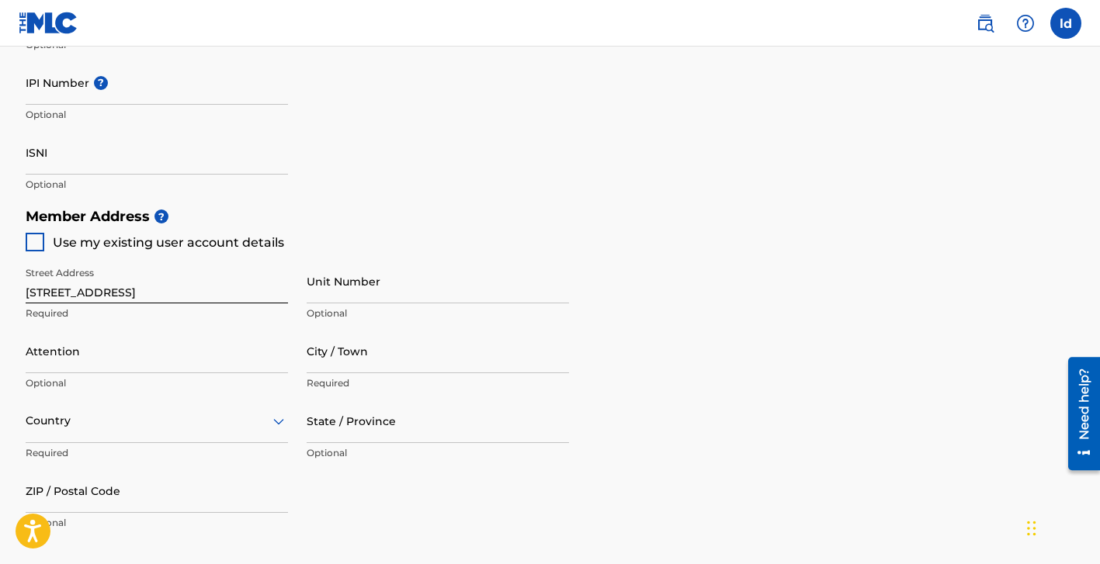
scroll to position [564, 0]
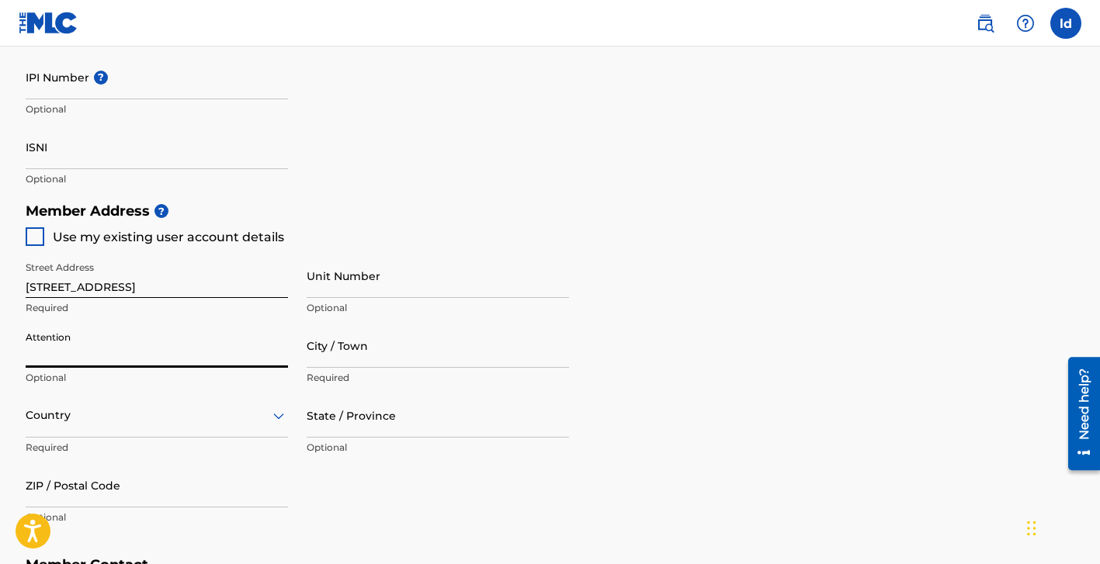
click at [81, 356] on input "Attention" at bounding box center [157, 346] width 262 height 44
click at [111, 332] on input "Attention" at bounding box center [157, 346] width 262 height 44
click at [327, 353] on input "City / Town" at bounding box center [438, 346] width 262 height 44
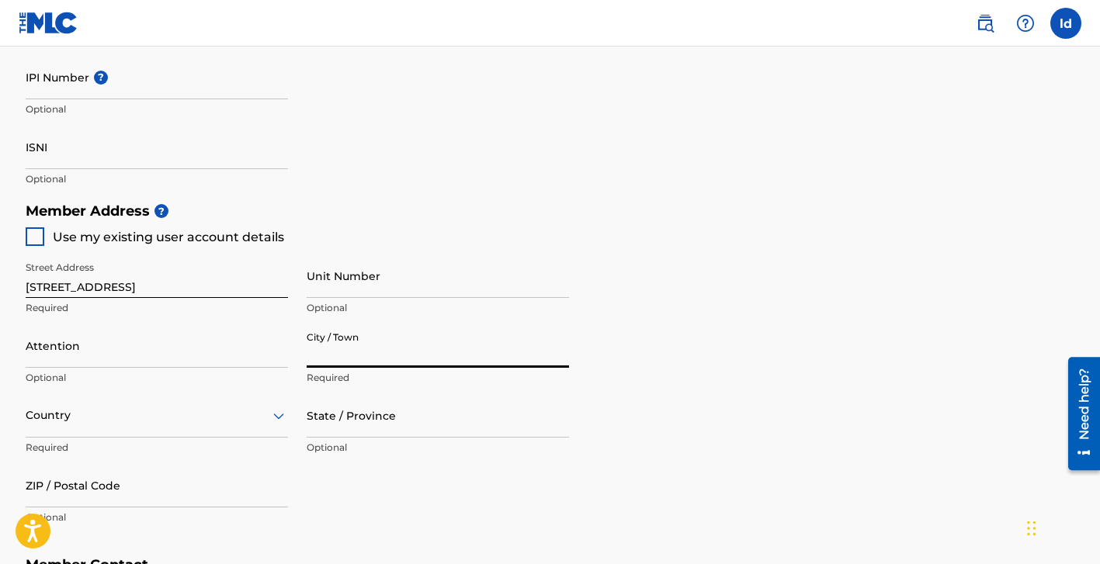
click at [137, 360] on input "Attention" at bounding box center [157, 346] width 262 height 44
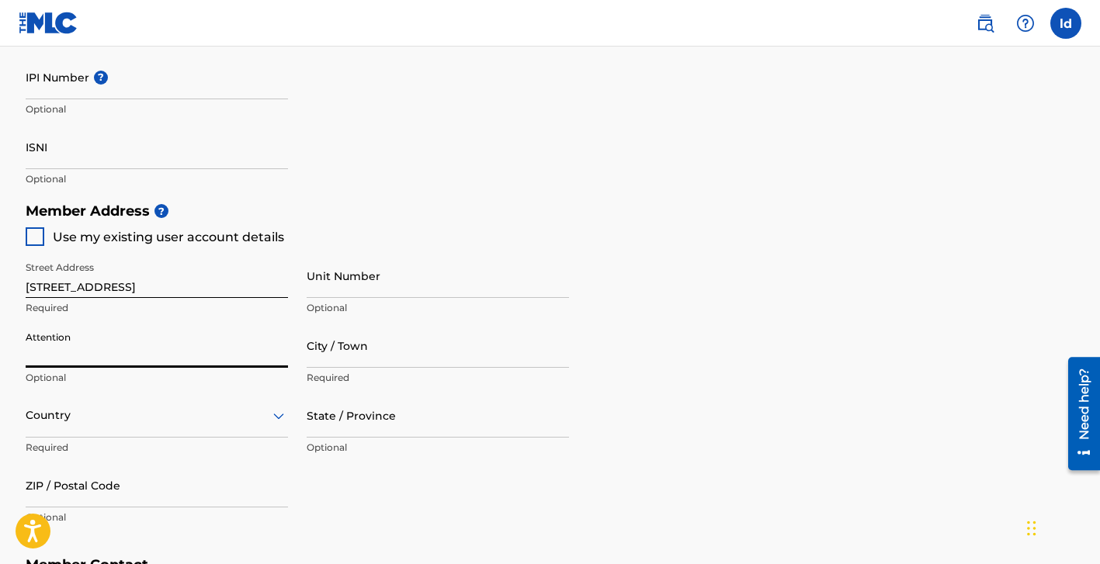
type input "[PERSON_NAME]"
type input "[GEOGRAPHIC_DATA]"
type input "FL"
type input "32208"
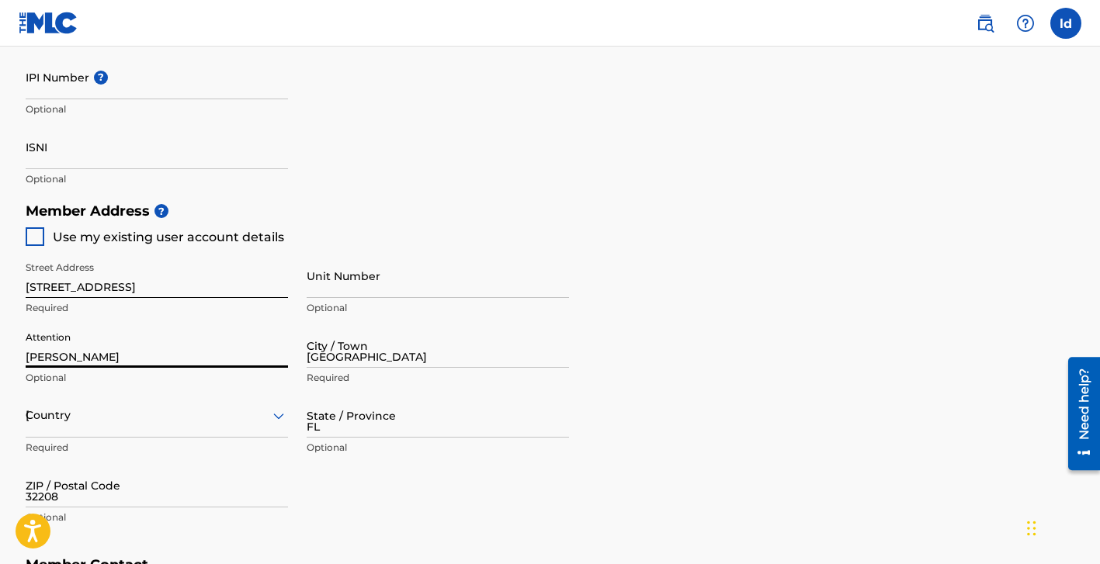
type input "904"
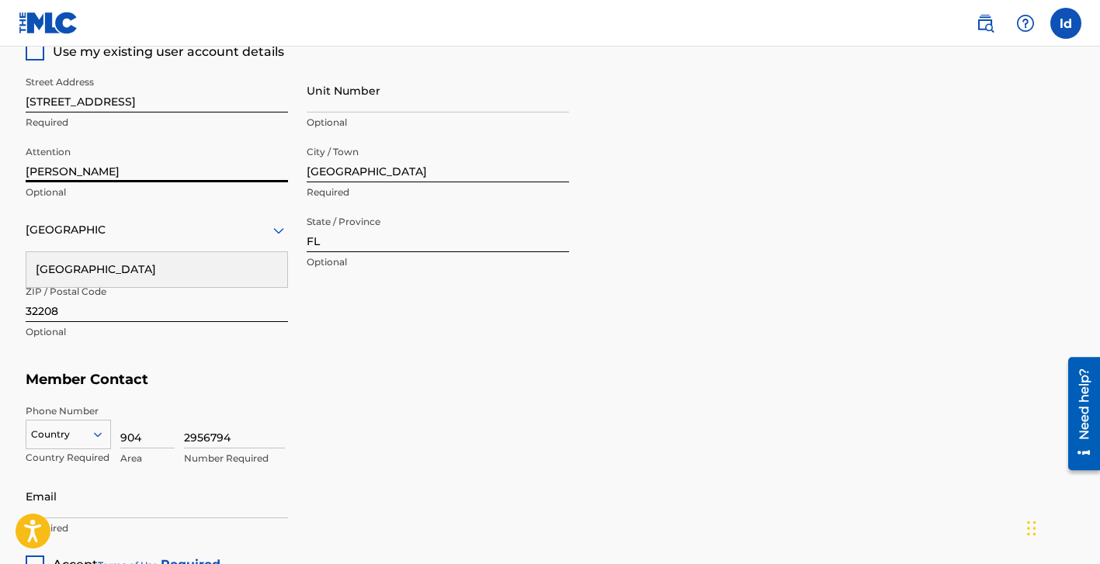
scroll to position [766, 0]
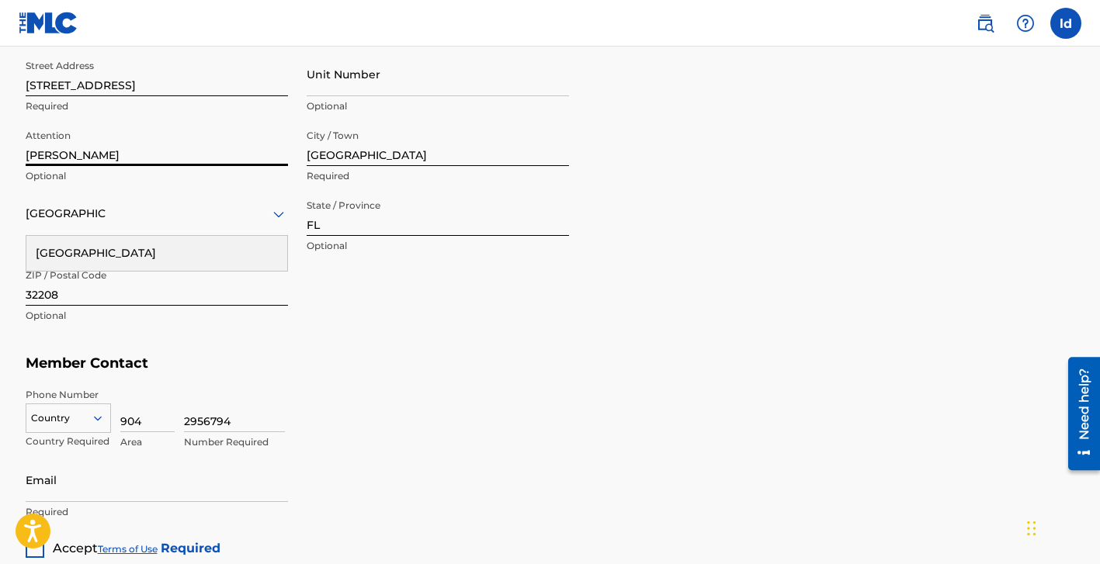
click at [200, 423] on input "2956794" at bounding box center [234, 410] width 101 height 44
type input "3160415"
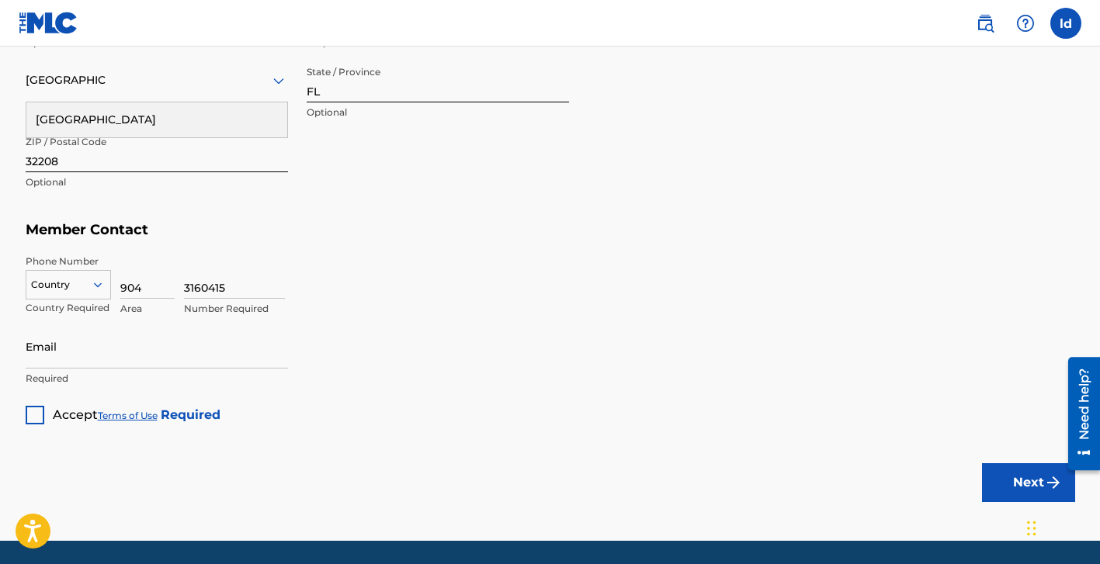
scroll to position [896, 0]
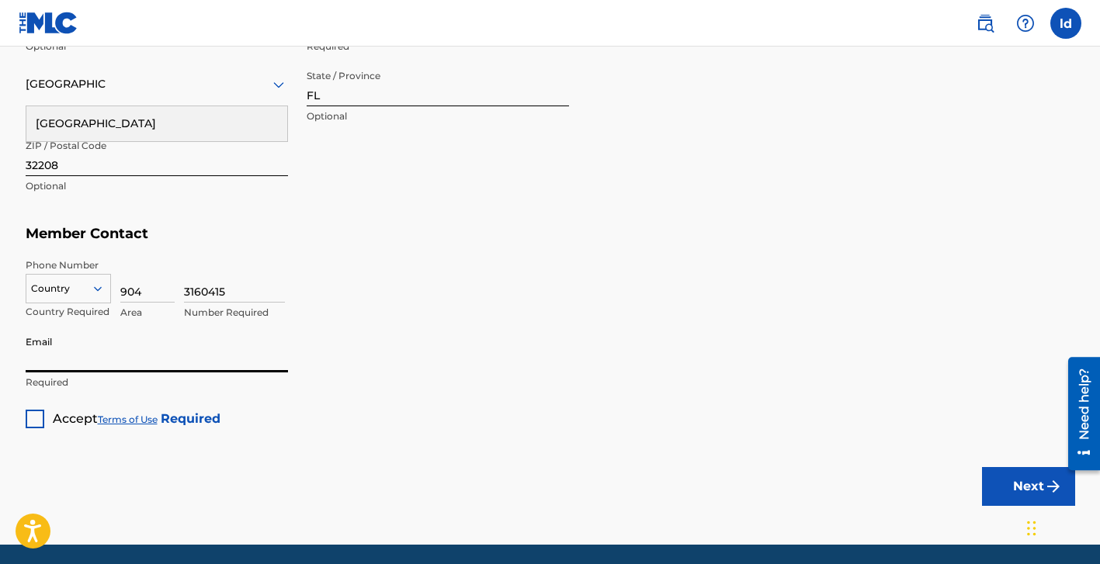
click at [95, 360] on input "Email" at bounding box center [157, 350] width 262 height 44
type input "[EMAIL_ADDRESS][DOMAIN_NAME]"
click at [34, 425] on div at bounding box center [35, 419] width 19 height 19
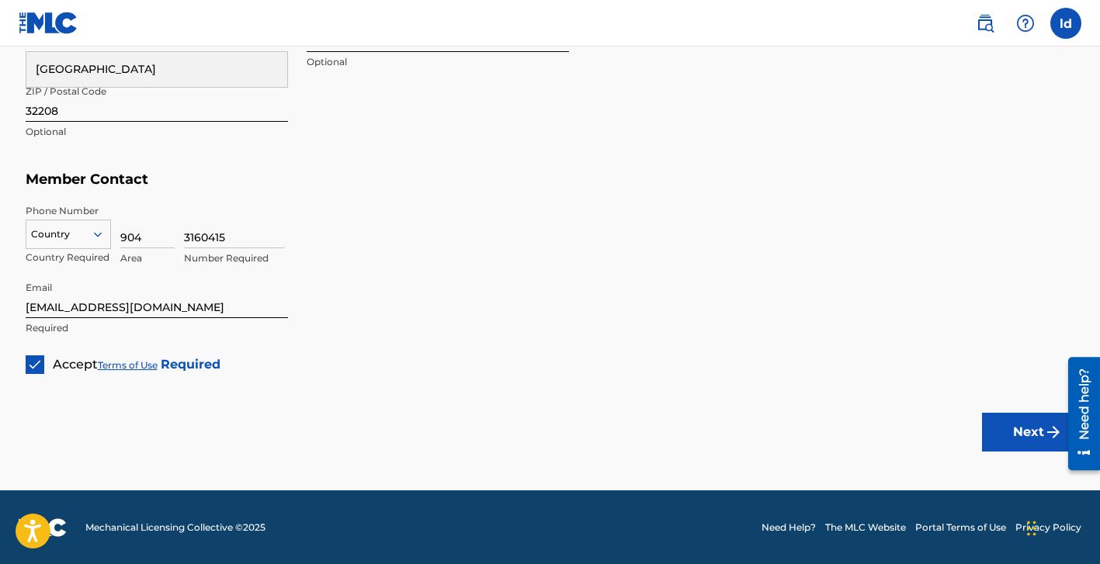
scroll to position [950, 0]
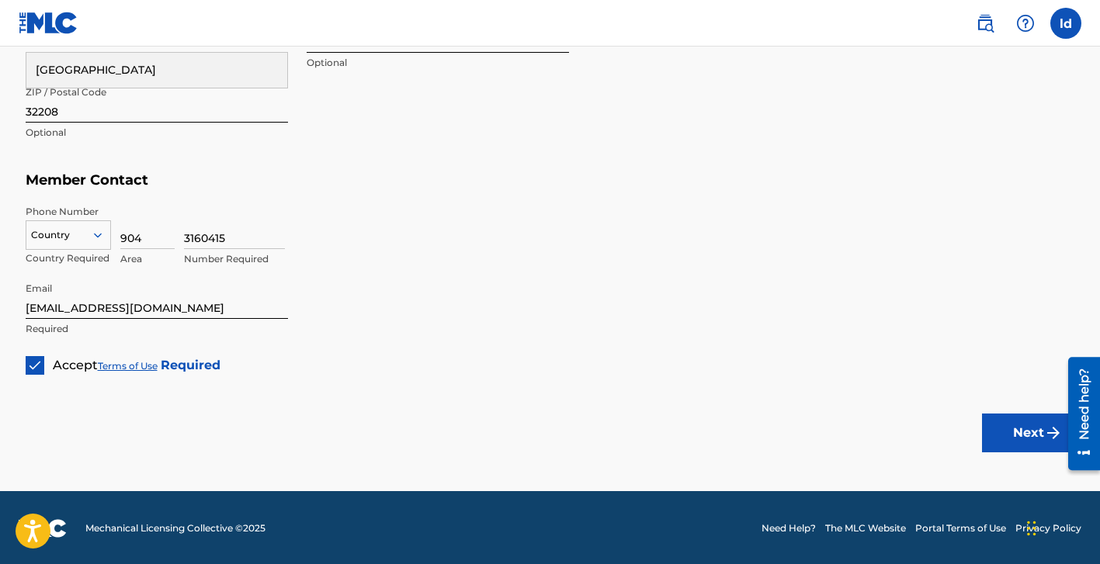
click at [1011, 433] on button "Next" at bounding box center [1028, 433] width 93 height 39
click at [1011, 431] on button "Next" at bounding box center [1028, 433] width 93 height 39
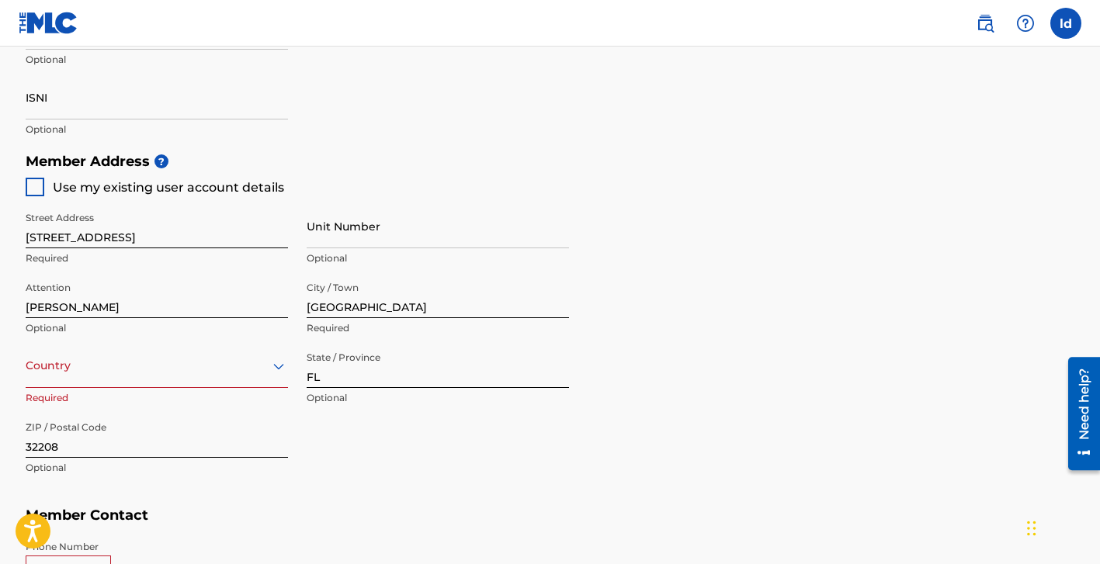
scroll to position [615, 0]
click at [196, 387] on div "option , selected. Select is focused ,type to refine list, press Down to open t…" at bounding box center [157, 378] width 262 height 70
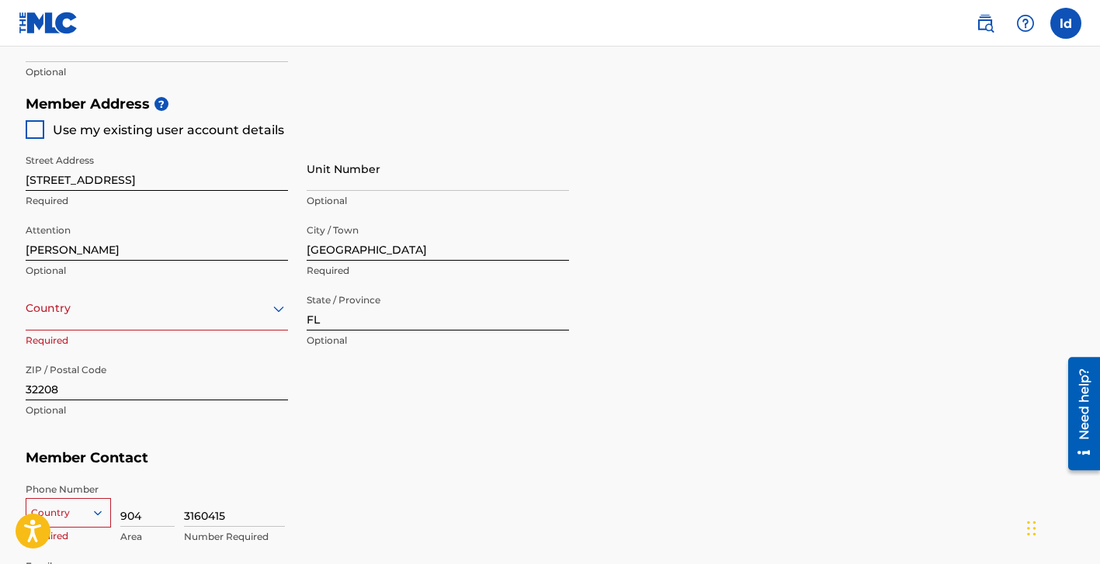
click at [203, 331] on div "Country" at bounding box center [157, 308] width 262 height 44
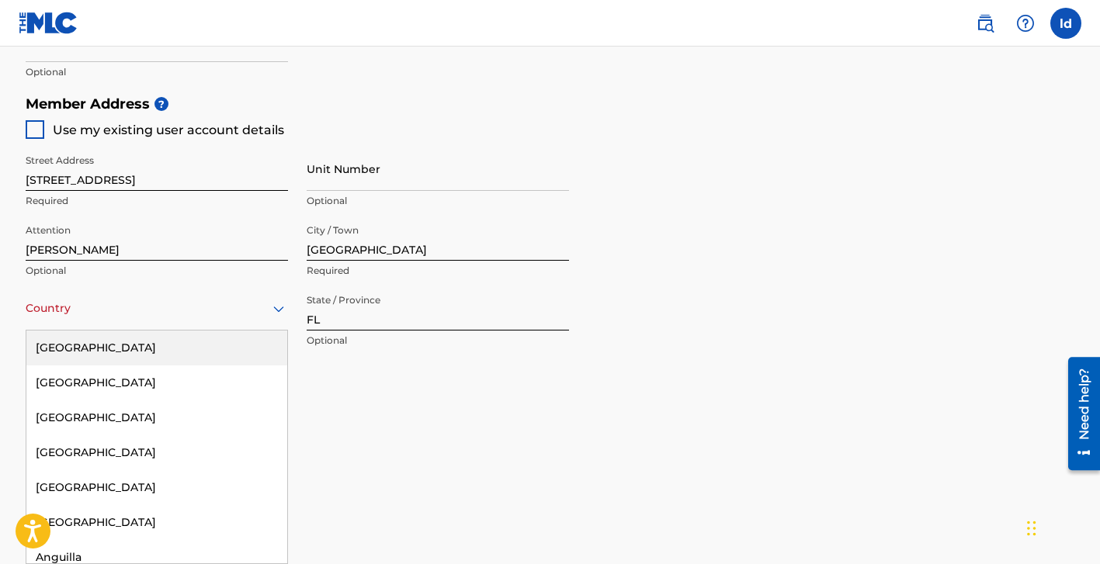
click at [168, 355] on div "[GEOGRAPHIC_DATA]" at bounding box center [156, 348] width 261 height 35
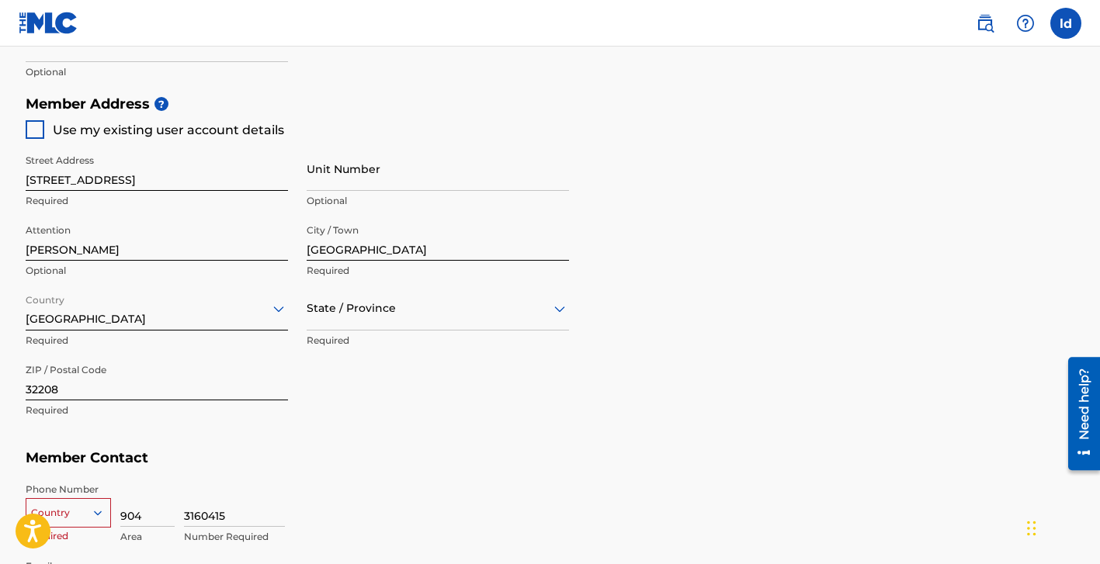
click at [415, 436] on div "Member Address ? Use my existing user account details Street Address [STREET_AD…" at bounding box center [551, 265] width 1050 height 355
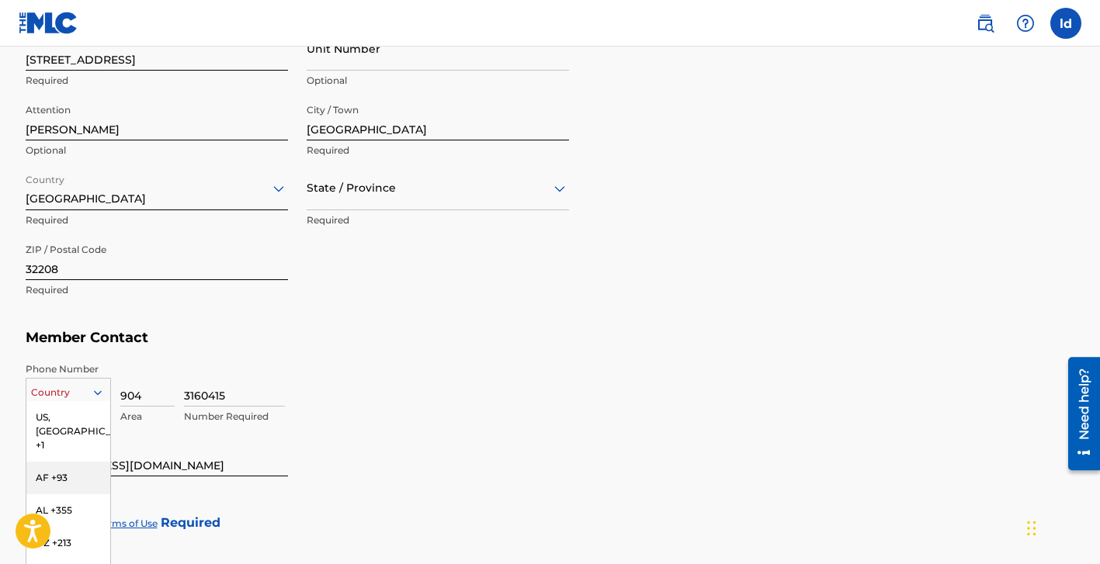
scroll to position [862, 0]
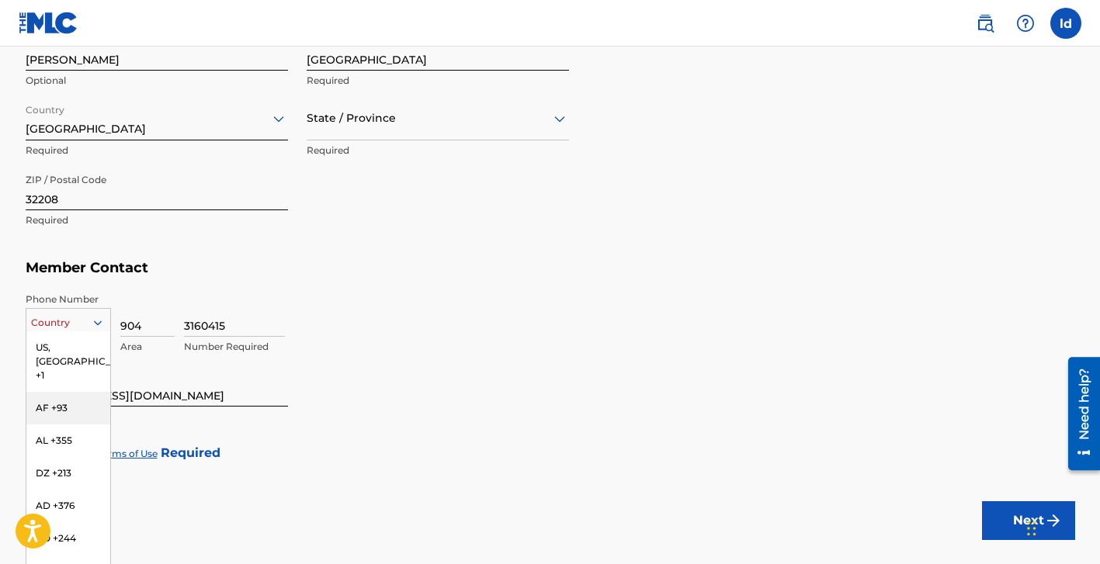
click at [75, 332] on div "AF +93, 2 of 216. 216 results available. Use Up and Down to choose options, pre…" at bounding box center [68, 319] width 85 height 23
click at [72, 352] on div "US, [GEOGRAPHIC_DATA] +1" at bounding box center [68, 362] width 84 height 61
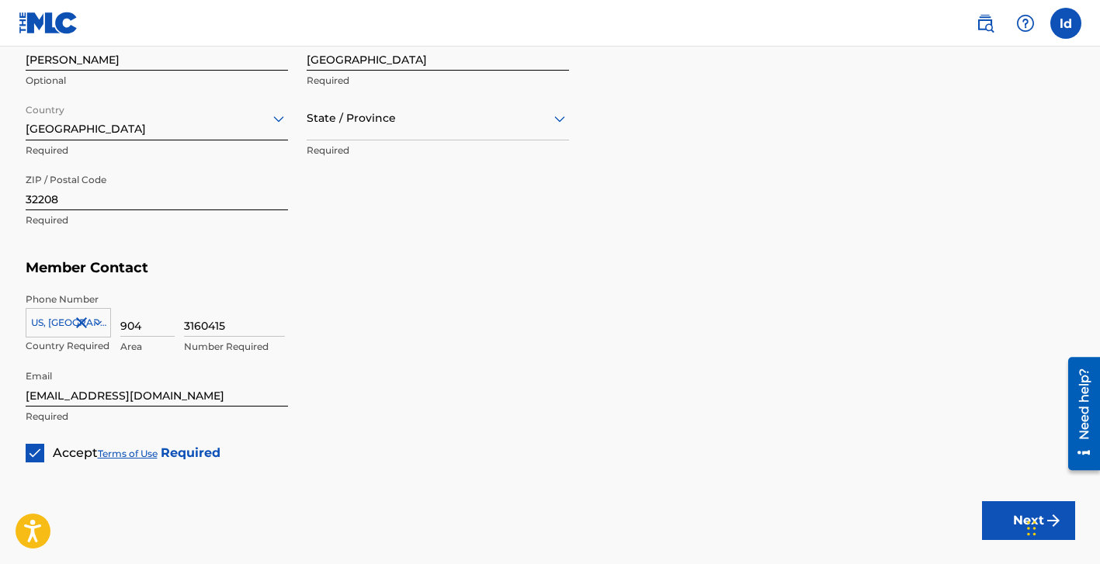
click at [1009, 517] on button "Next" at bounding box center [1028, 521] width 93 height 39
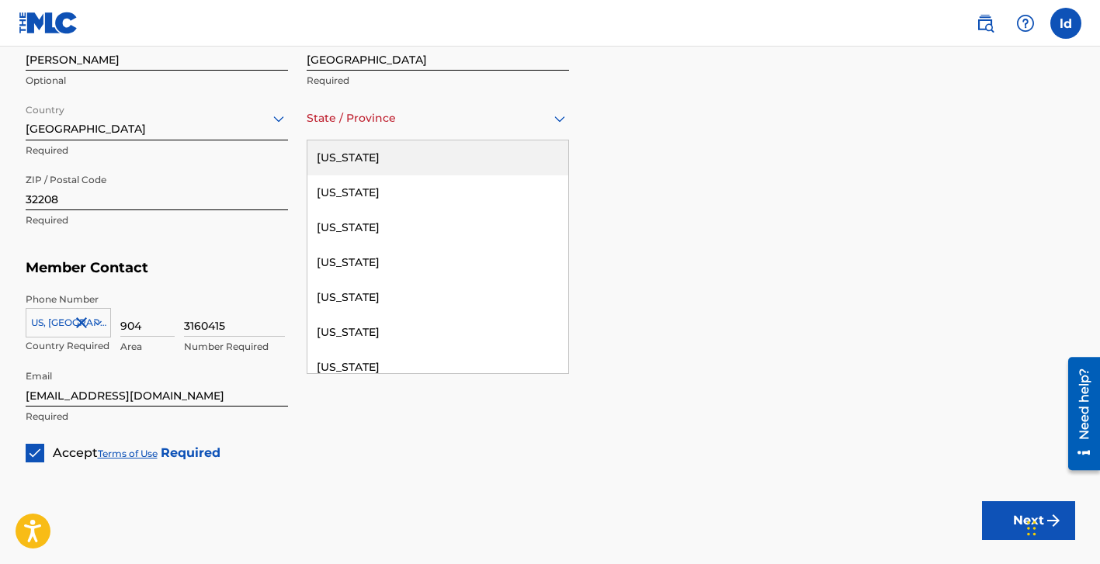
click at [467, 132] on div "State / Province" at bounding box center [438, 118] width 262 height 44
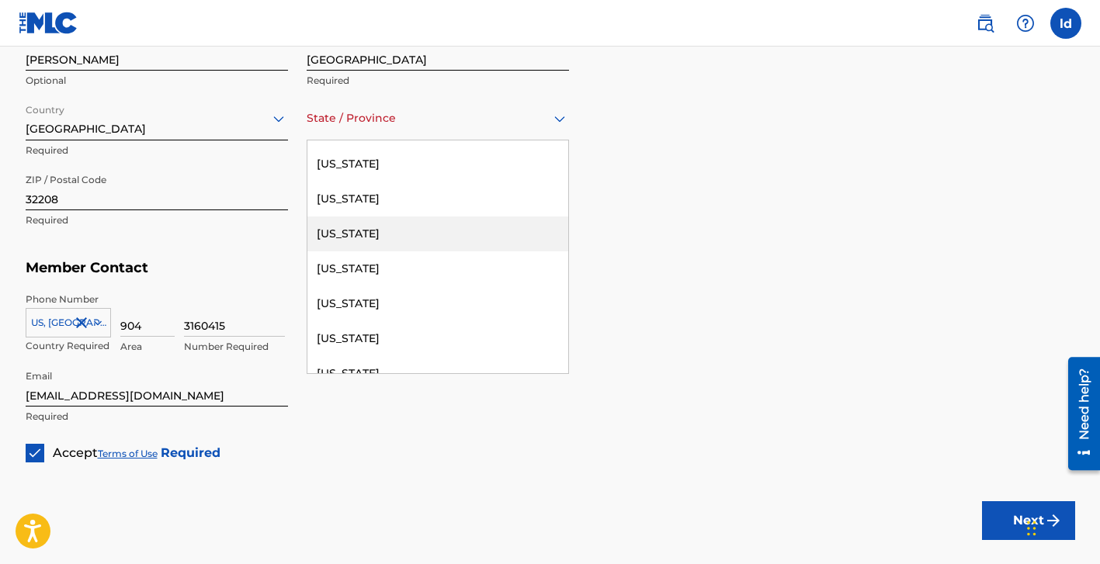
scroll to position [206, 0]
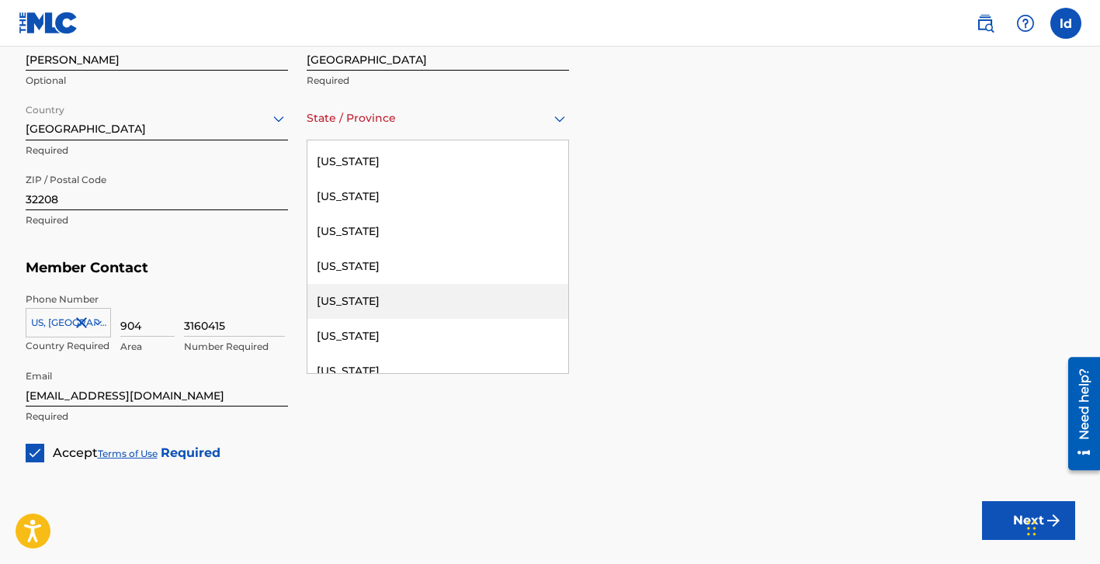
click at [412, 289] on div "[US_STATE]" at bounding box center [437, 301] width 261 height 35
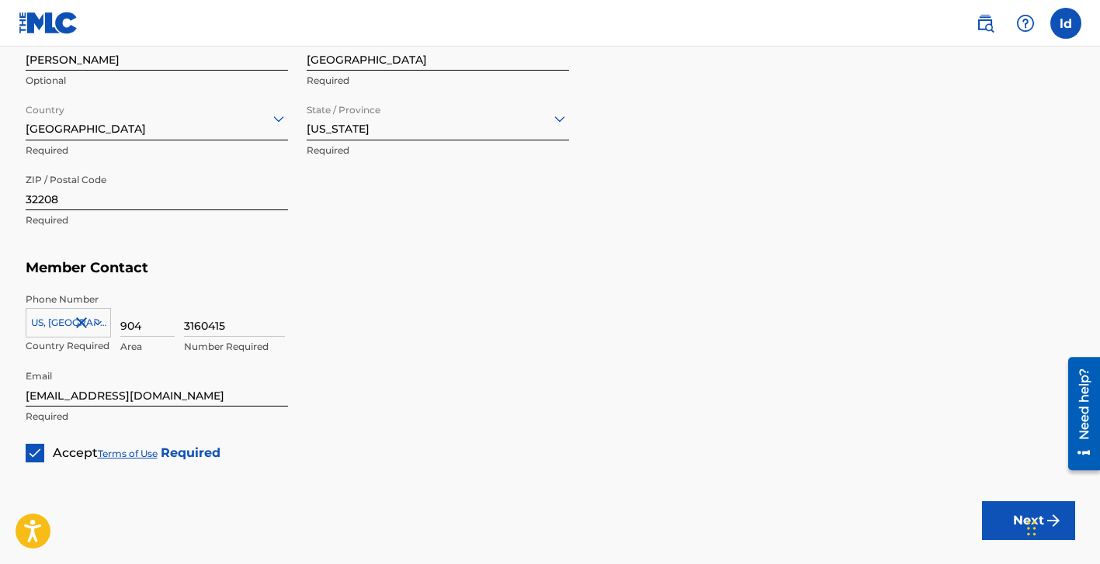
click at [462, 352] on div "3160415 Number Required" at bounding box center [629, 328] width 891 height 70
click at [1012, 524] on button "Next" at bounding box center [1028, 521] width 93 height 39
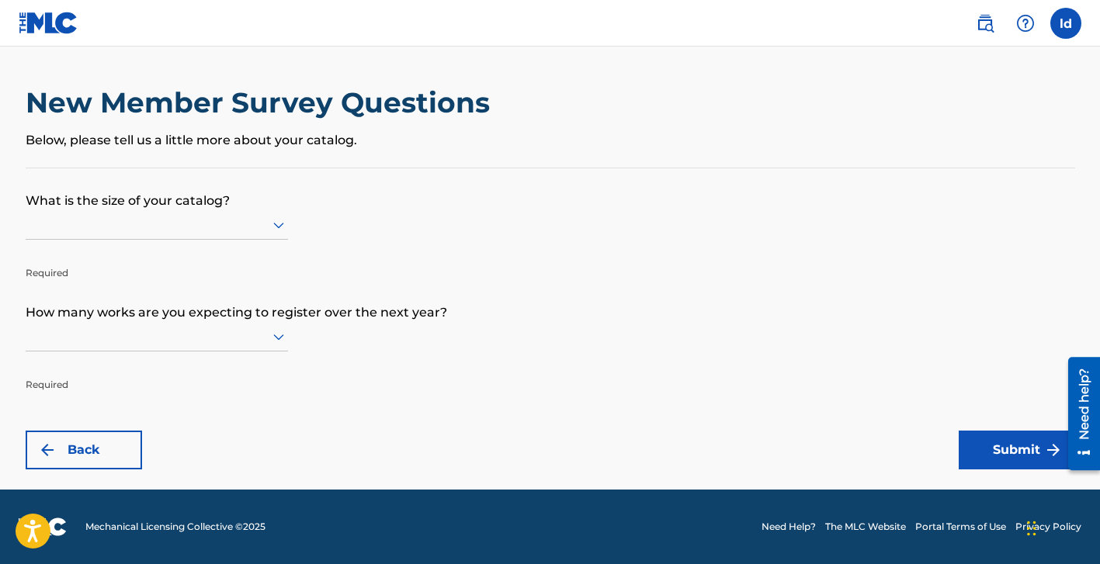
click at [283, 162] on div "New Member Survey Questions Below, please tell us a little more about your cata…" at bounding box center [551, 126] width 1050 height 82
click at [285, 158] on div "New Member Survey Questions Below, please tell us a little more about your cata…" at bounding box center [551, 126] width 1050 height 82
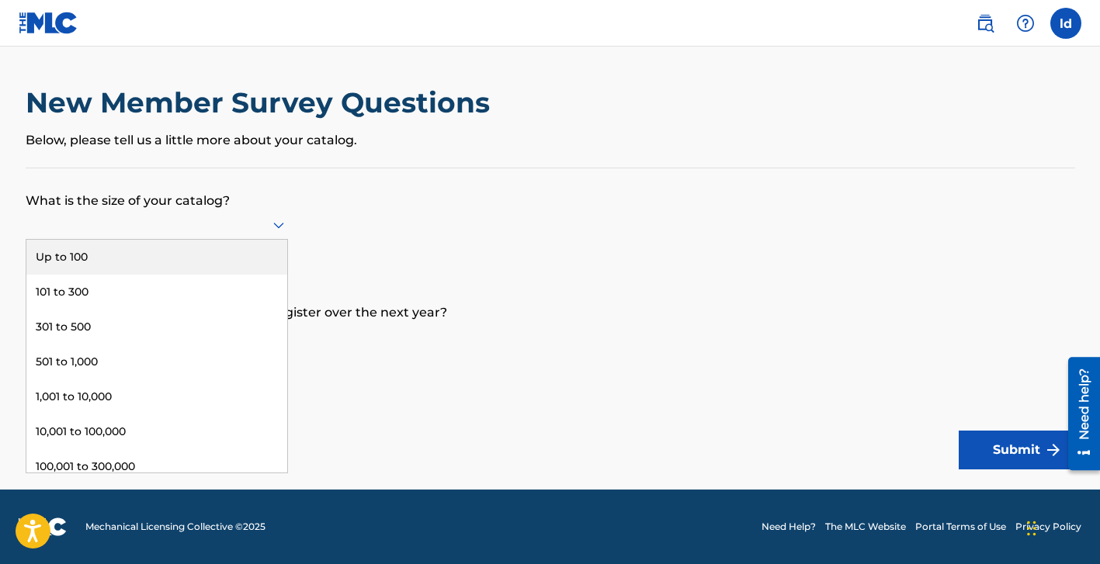
click at [266, 234] on div at bounding box center [157, 224] width 262 height 19
click at [252, 250] on div "Up to 100" at bounding box center [156, 257] width 261 height 35
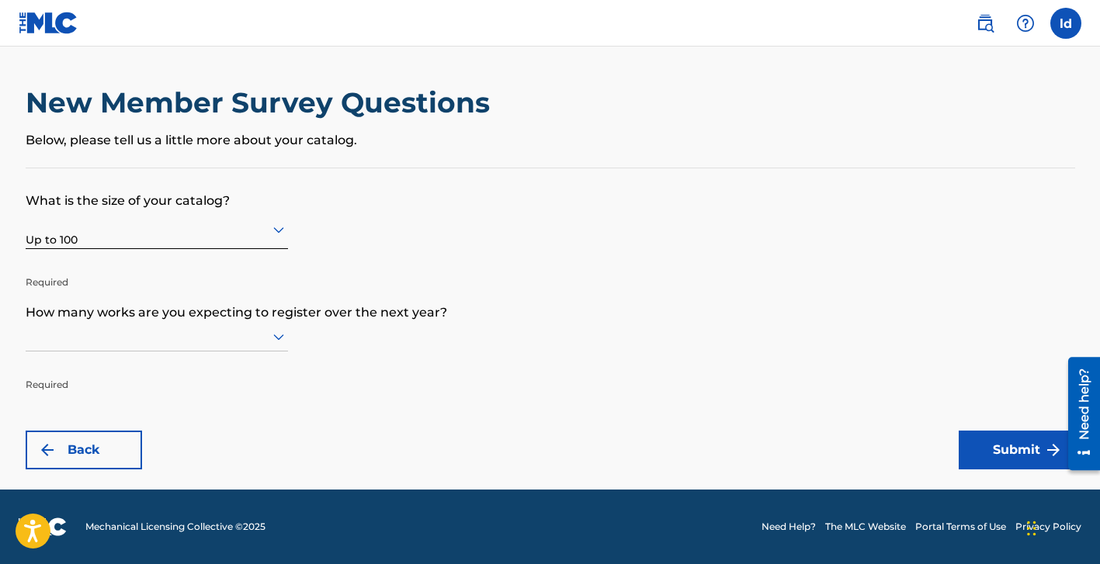
scroll to position [1, 0]
click at [271, 340] on icon at bounding box center [278, 337] width 19 height 19
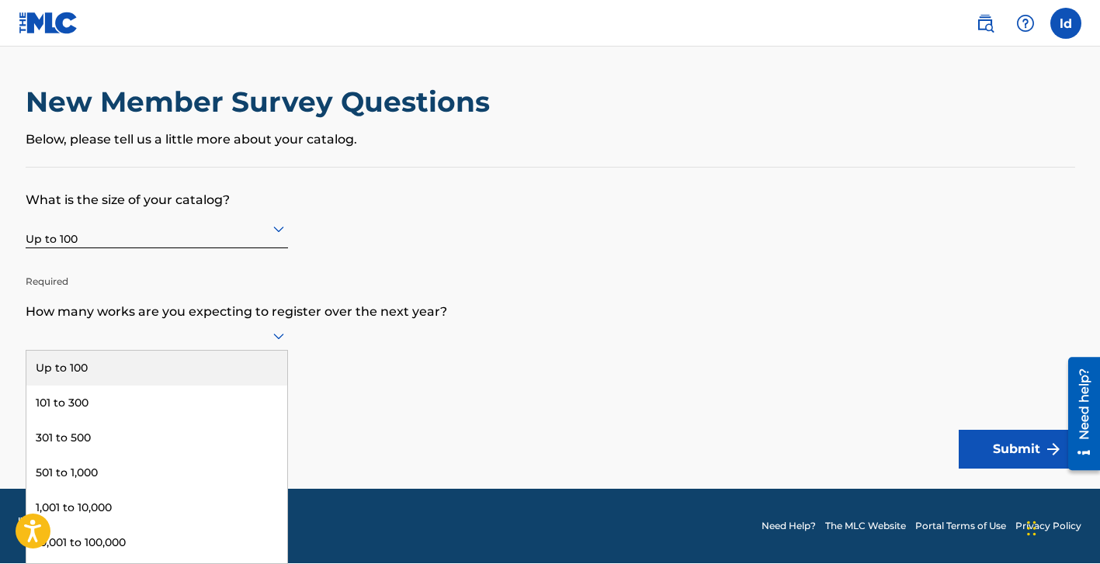
click at [250, 368] on div "Up to 100" at bounding box center [156, 368] width 261 height 35
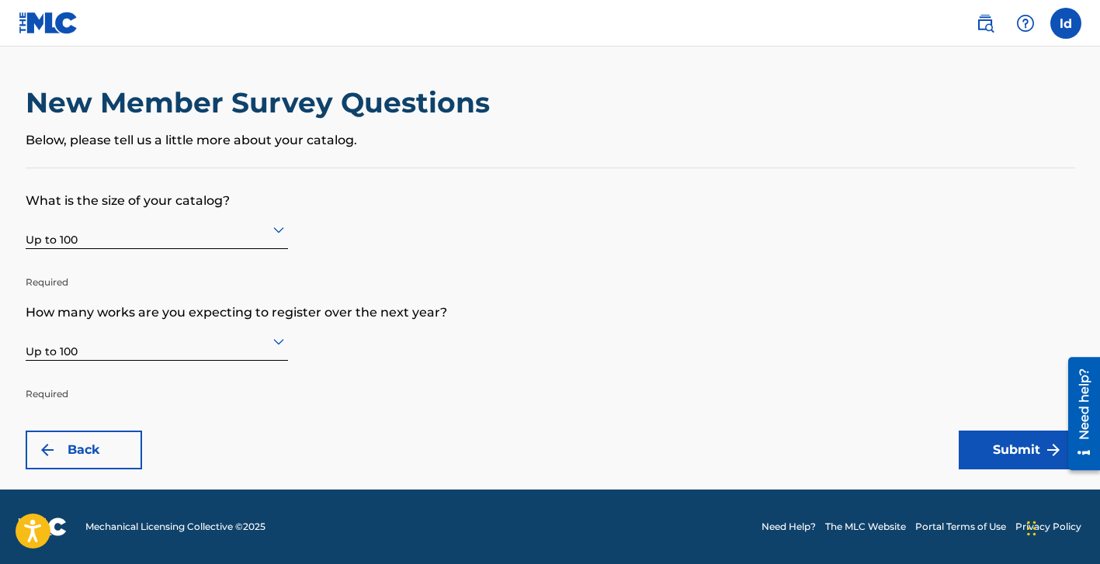
scroll to position [0, 0]
click at [1039, 456] on button "Submit" at bounding box center [1017, 450] width 116 height 39
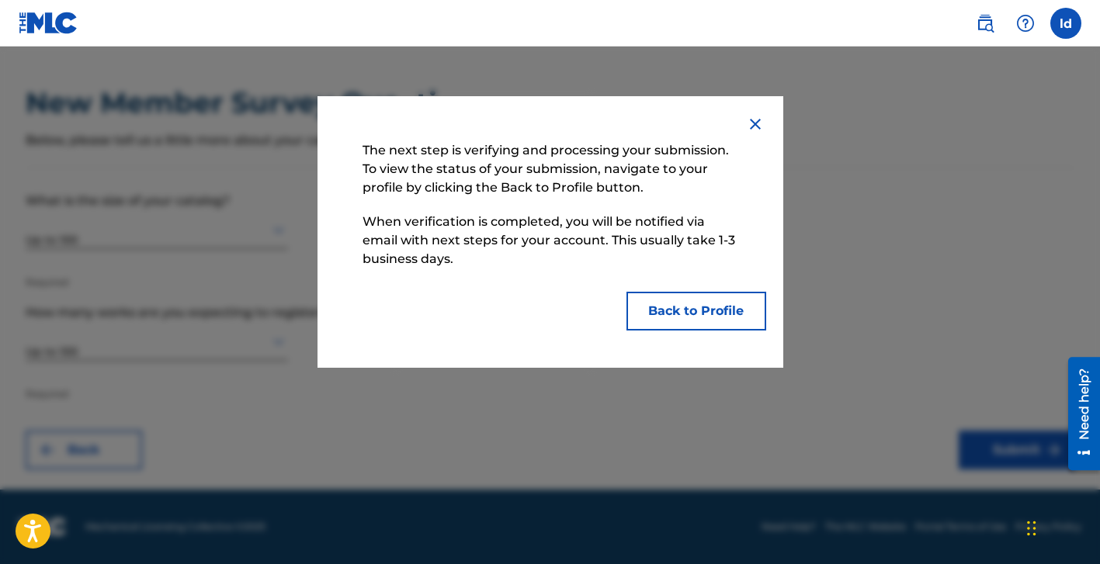
click at [717, 317] on button "Back to Profile" at bounding box center [697, 311] width 140 height 39
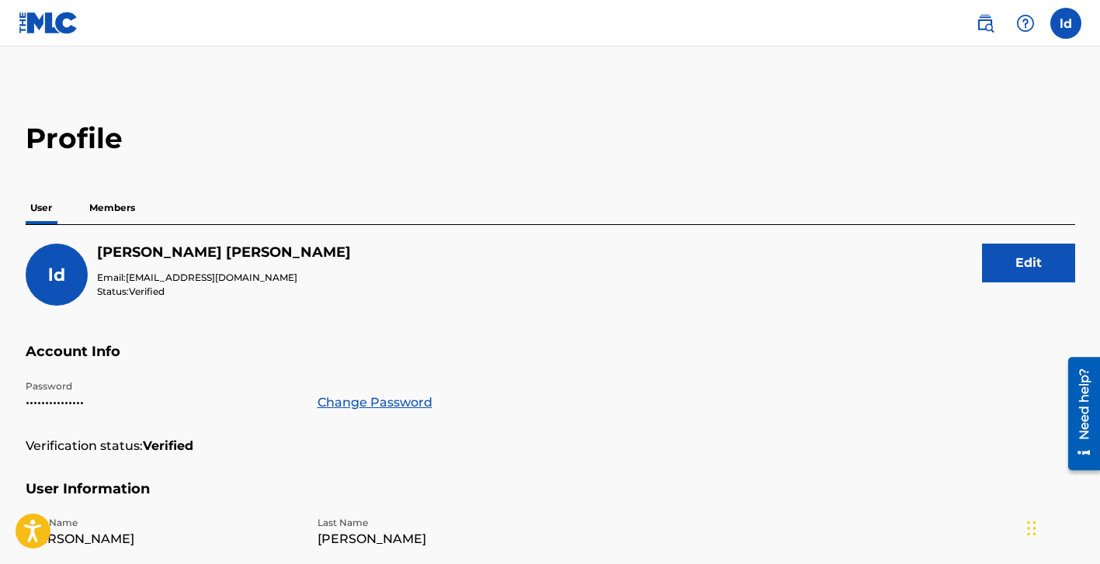
click at [131, 207] on p "Members" at bounding box center [112, 208] width 55 height 33
